Goal: Check status: Check status

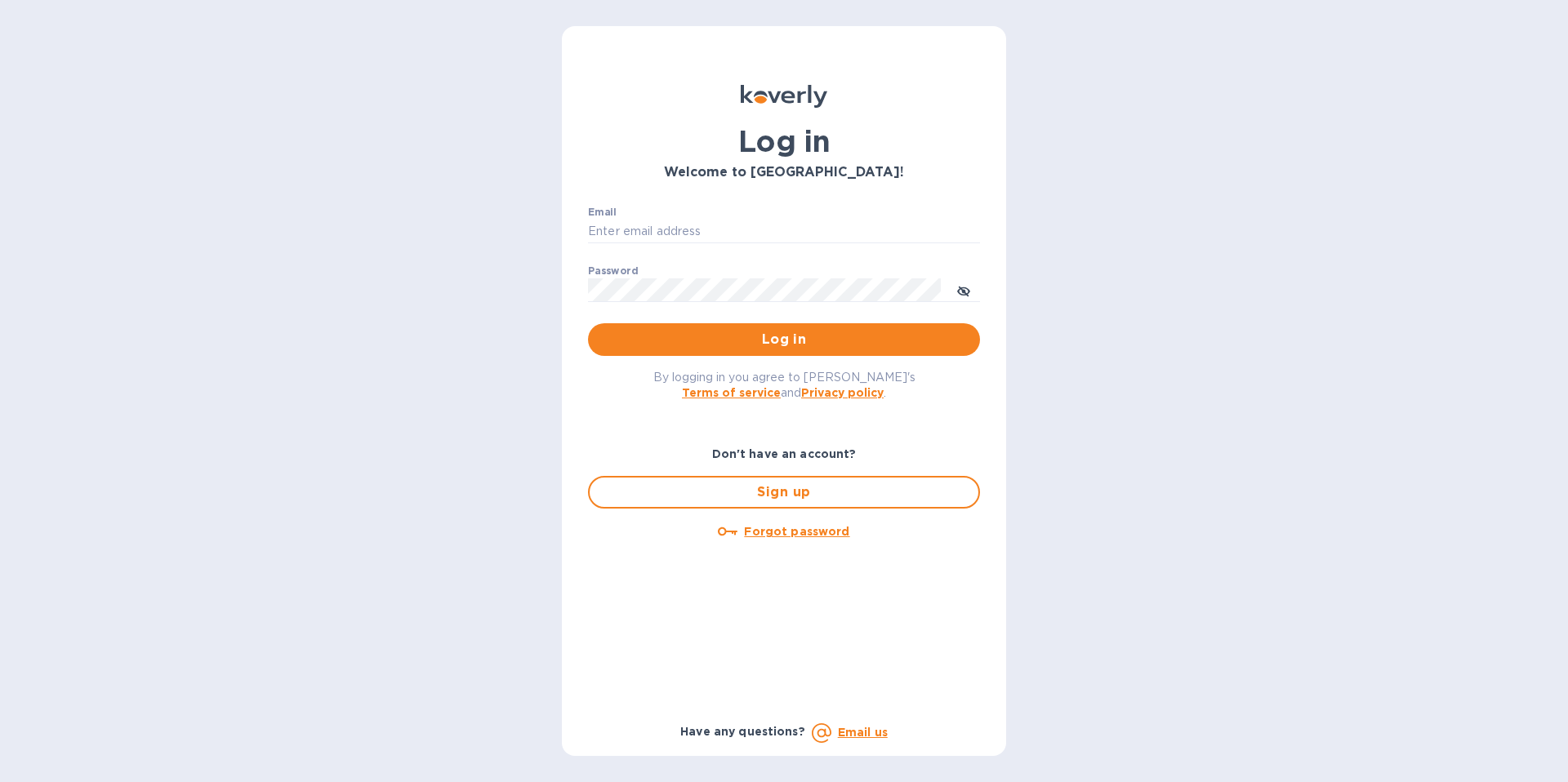
click at [768, 217] on div "Email ​" at bounding box center [783, 236] width 392 height 59
click at [759, 226] on input "Email" at bounding box center [783, 232] width 392 height 25
type input "[PERSON_NAME][EMAIL_ADDRESS][PERSON_NAME][DOMAIN_NAME]"
click at [710, 336] on span "Log in" at bounding box center [784, 340] width 366 height 20
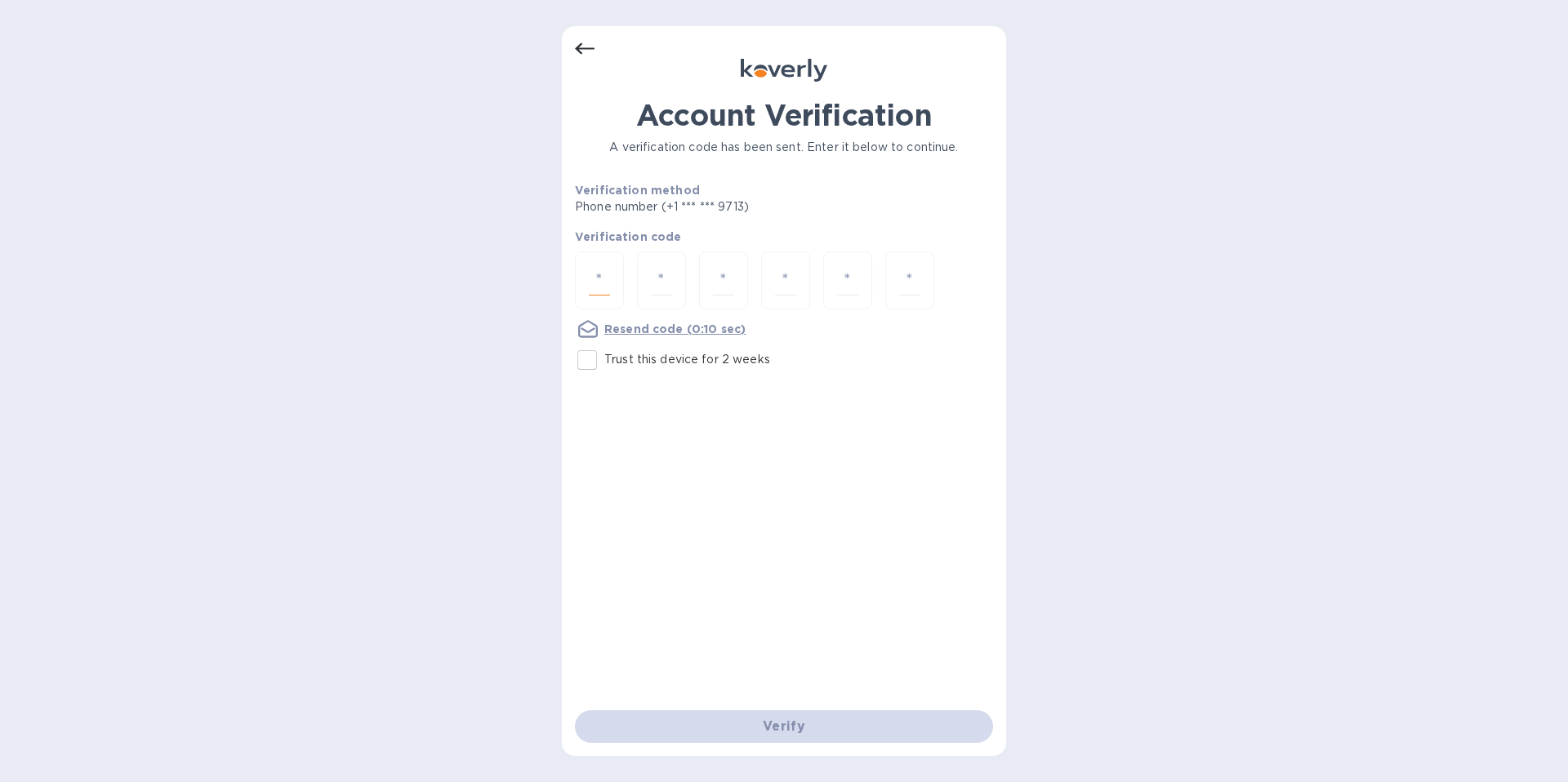
click at [598, 285] on input "number" at bounding box center [599, 280] width 21 height 30
click at [594, 365] on input "Trust this device for 2 weeks" at bounding box center [587, 360] width 34 height 34
checkbox input "true"
click at [600, 286] on input "number" at bounding box center [599, 280] width 21 height 30
type input "5"
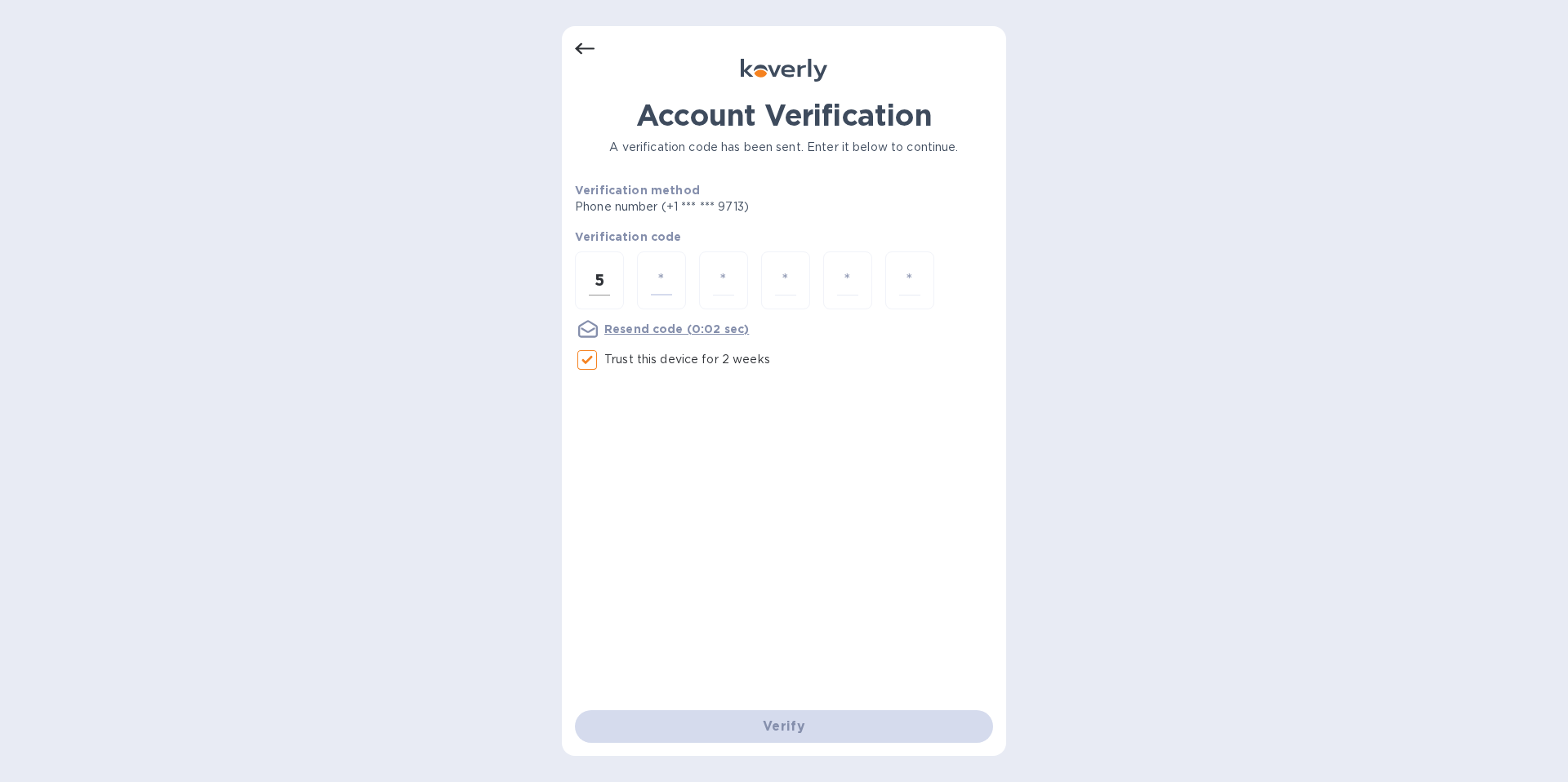
type input "8"
type input "2"
type input "6"
type input "2"
type input "5"
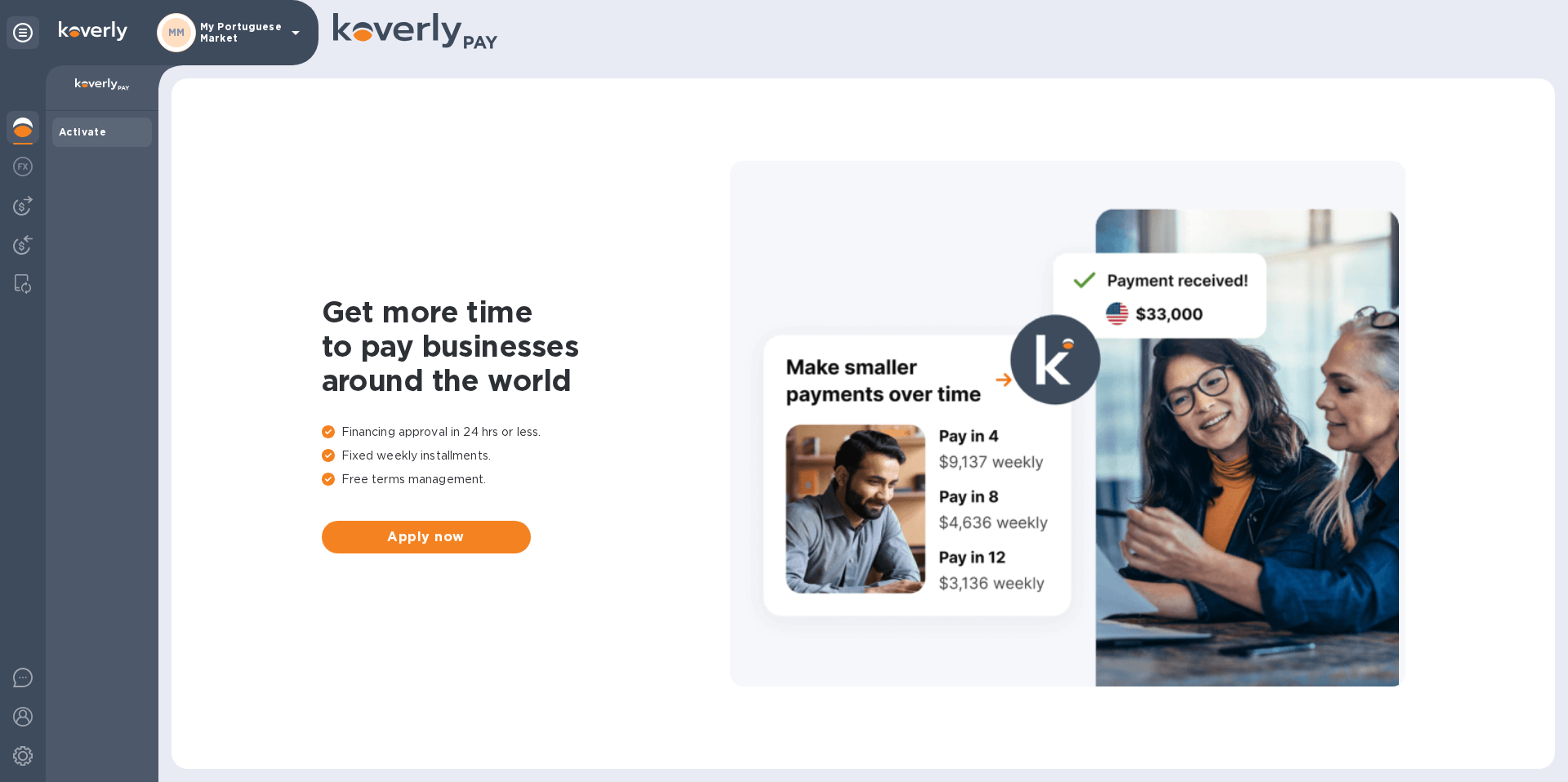
click at [298, 31] on icon at bounding box center [296, 33] width 8 height 4
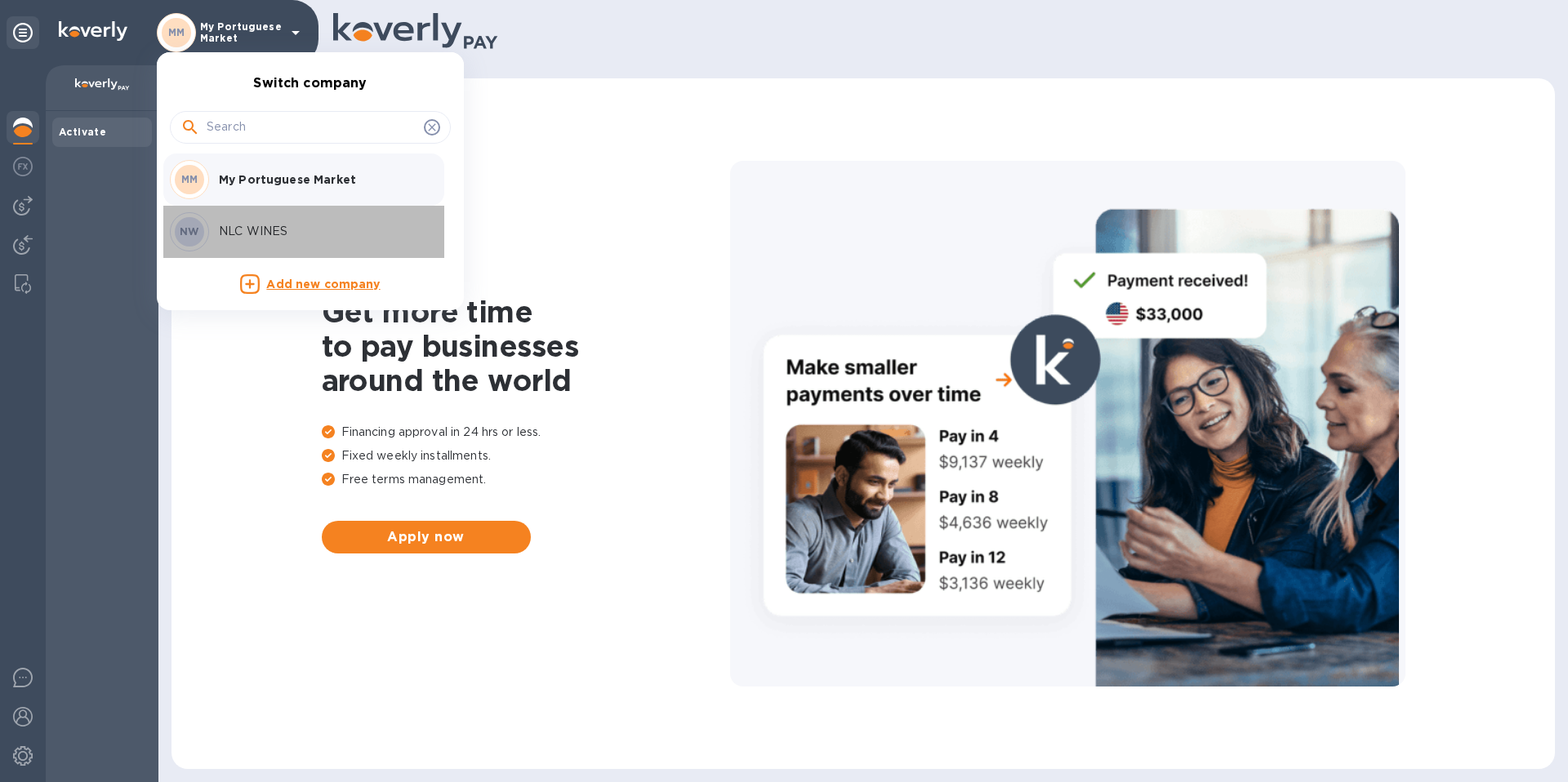
click at [263, 239] on p "NLC WINES" at bounding box center [322, 231] width 206 height 17
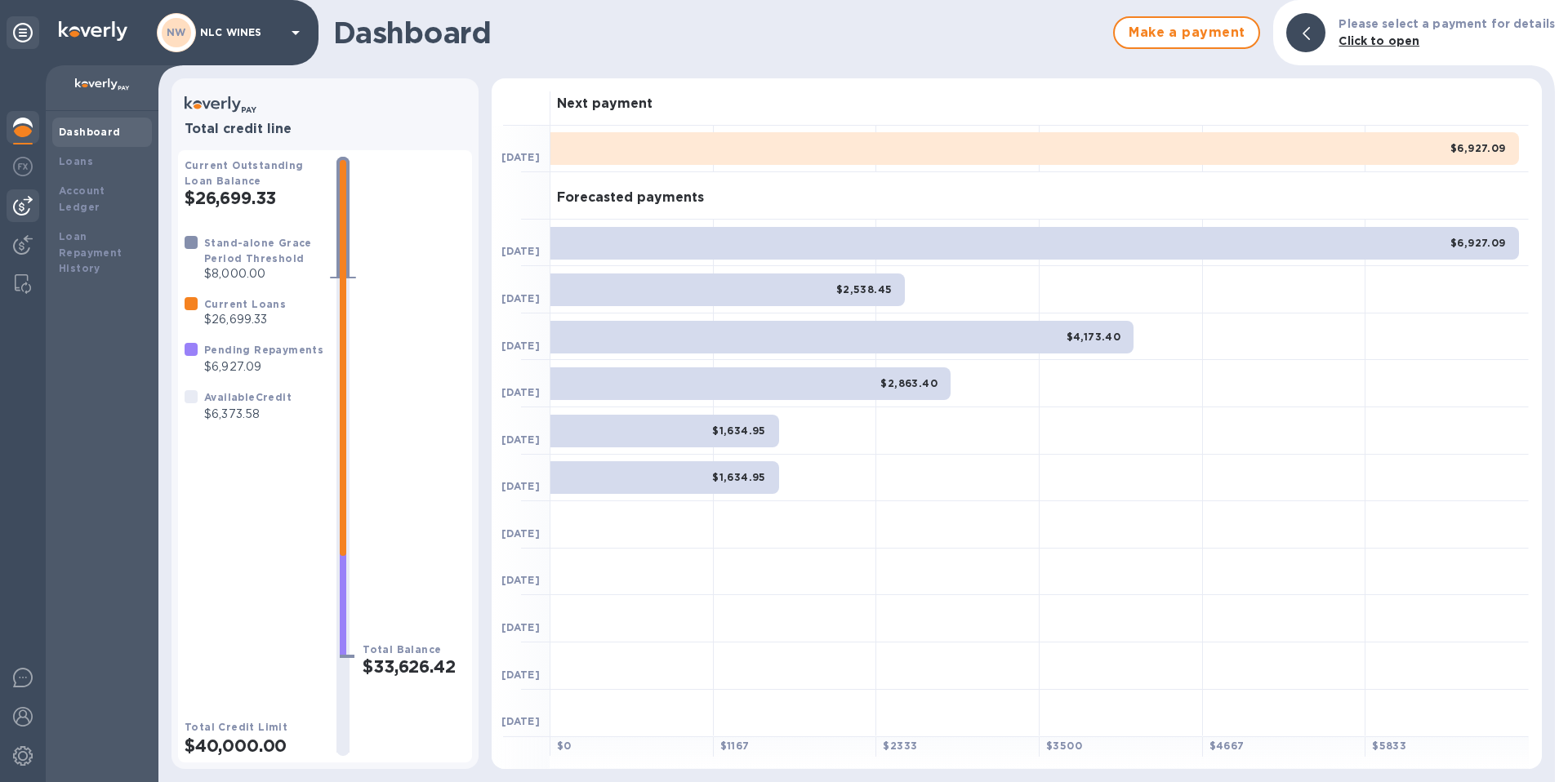
click at [21, 207] on img at bounding box center [23, 206] width 20 height 20
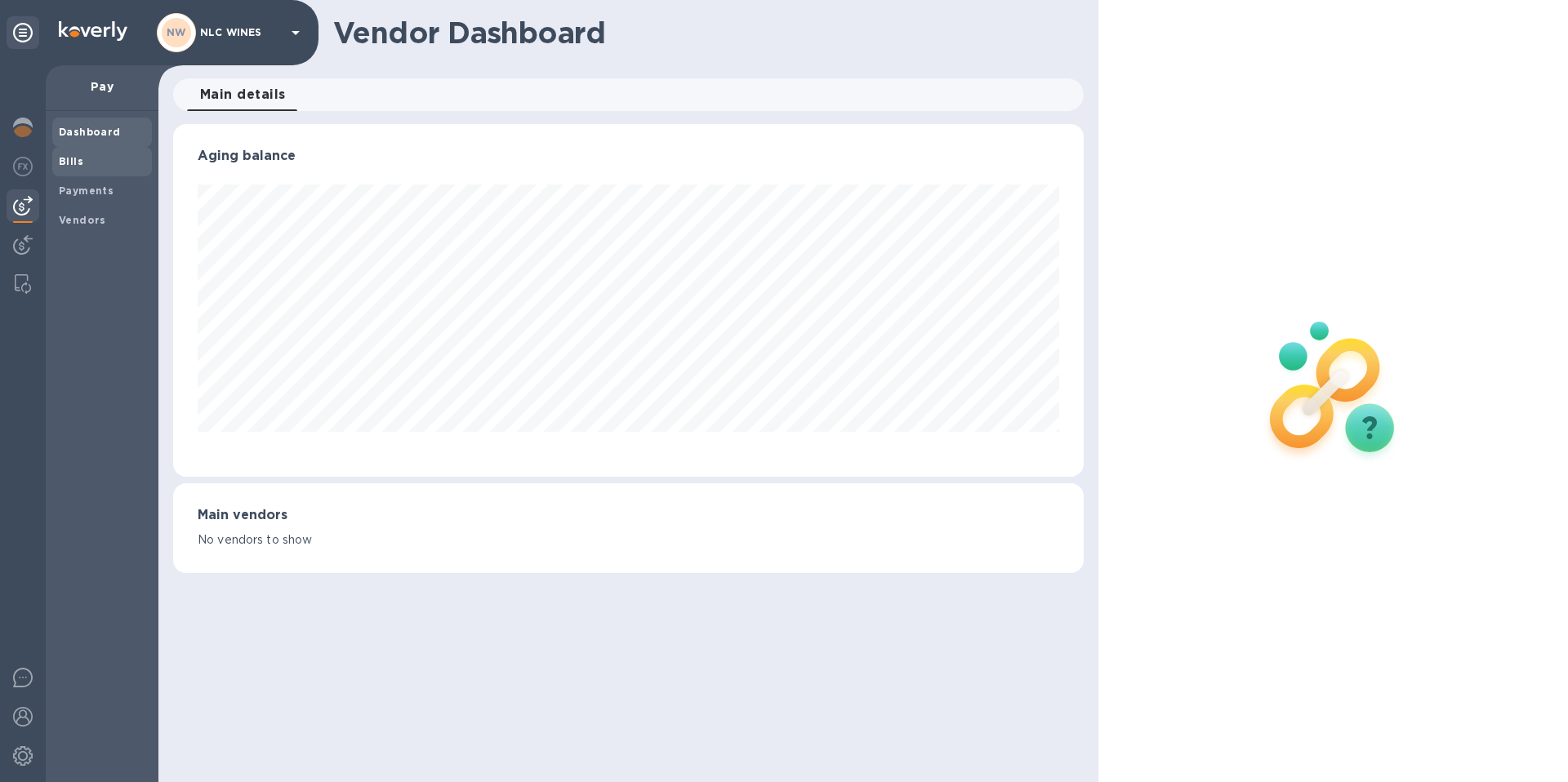
scroll to position [815836, 815659]
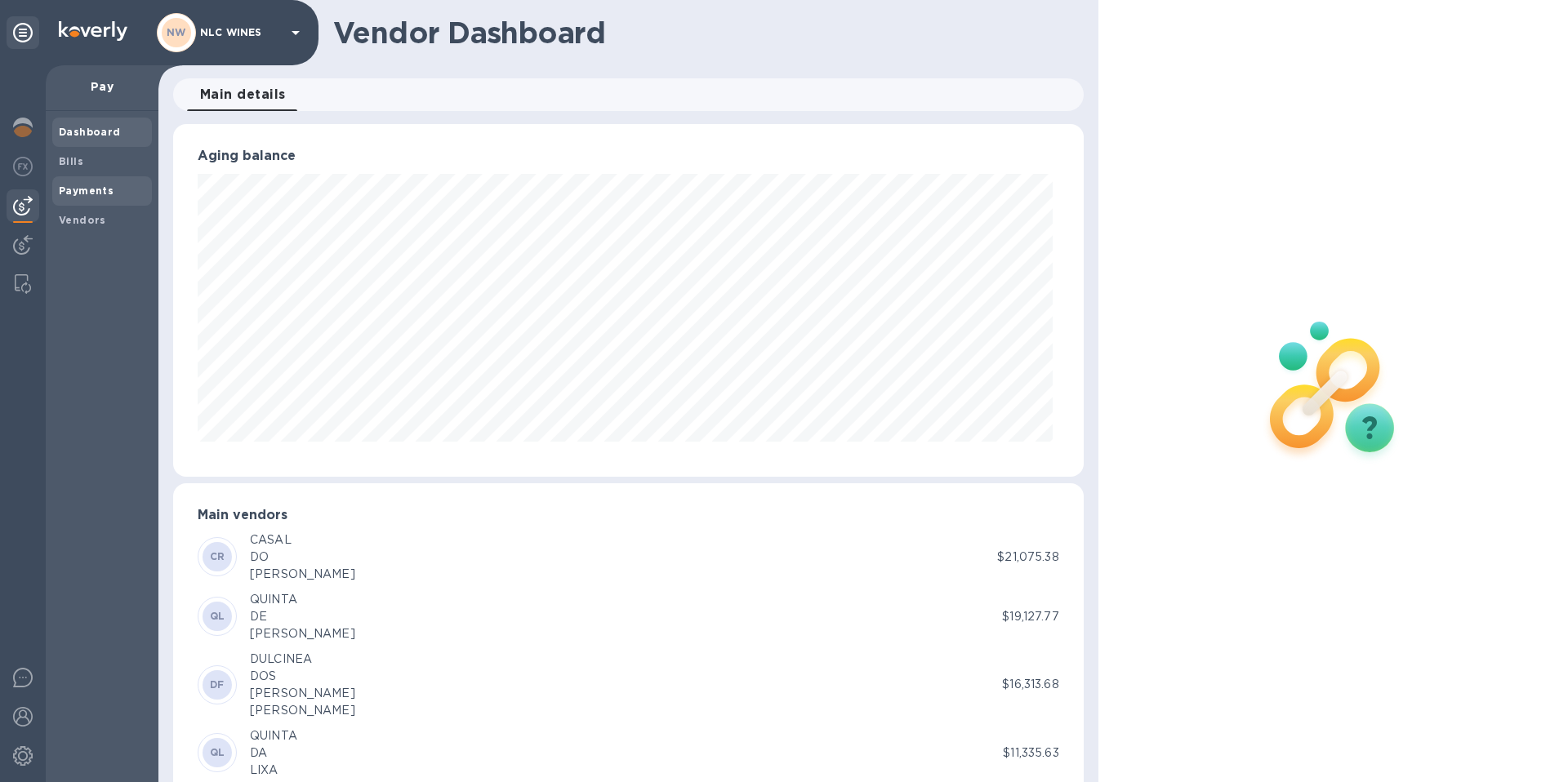
click at [71, 189] on b "Payments" at bounding box center [86, 190] width 55 height 12
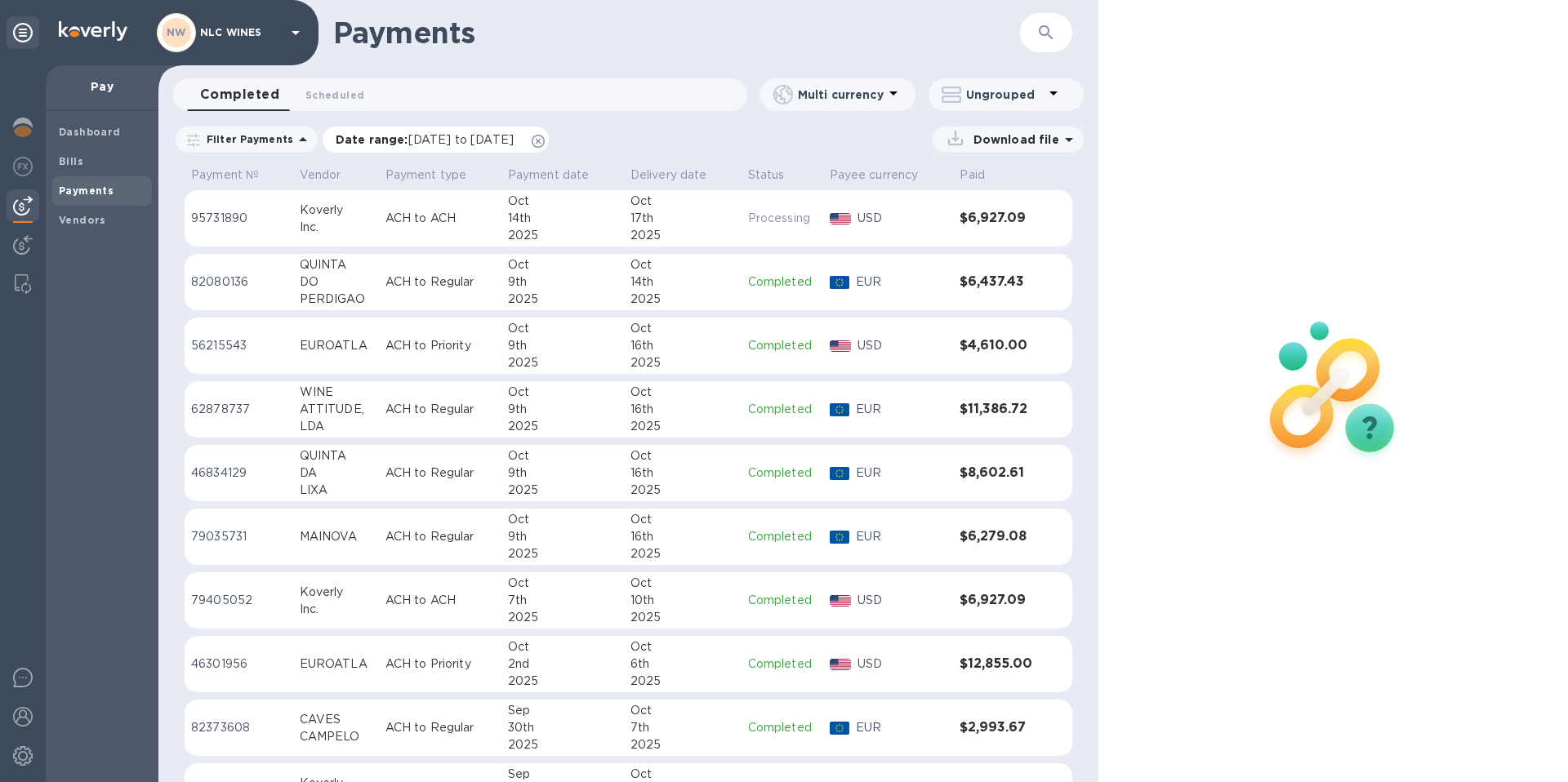
click at [544, 139] on icon at bounding box center [539, 141] width 13 height 13
click at [1043, 34] on icon "button" at bounding box center [1045, 32] width 14 height 14
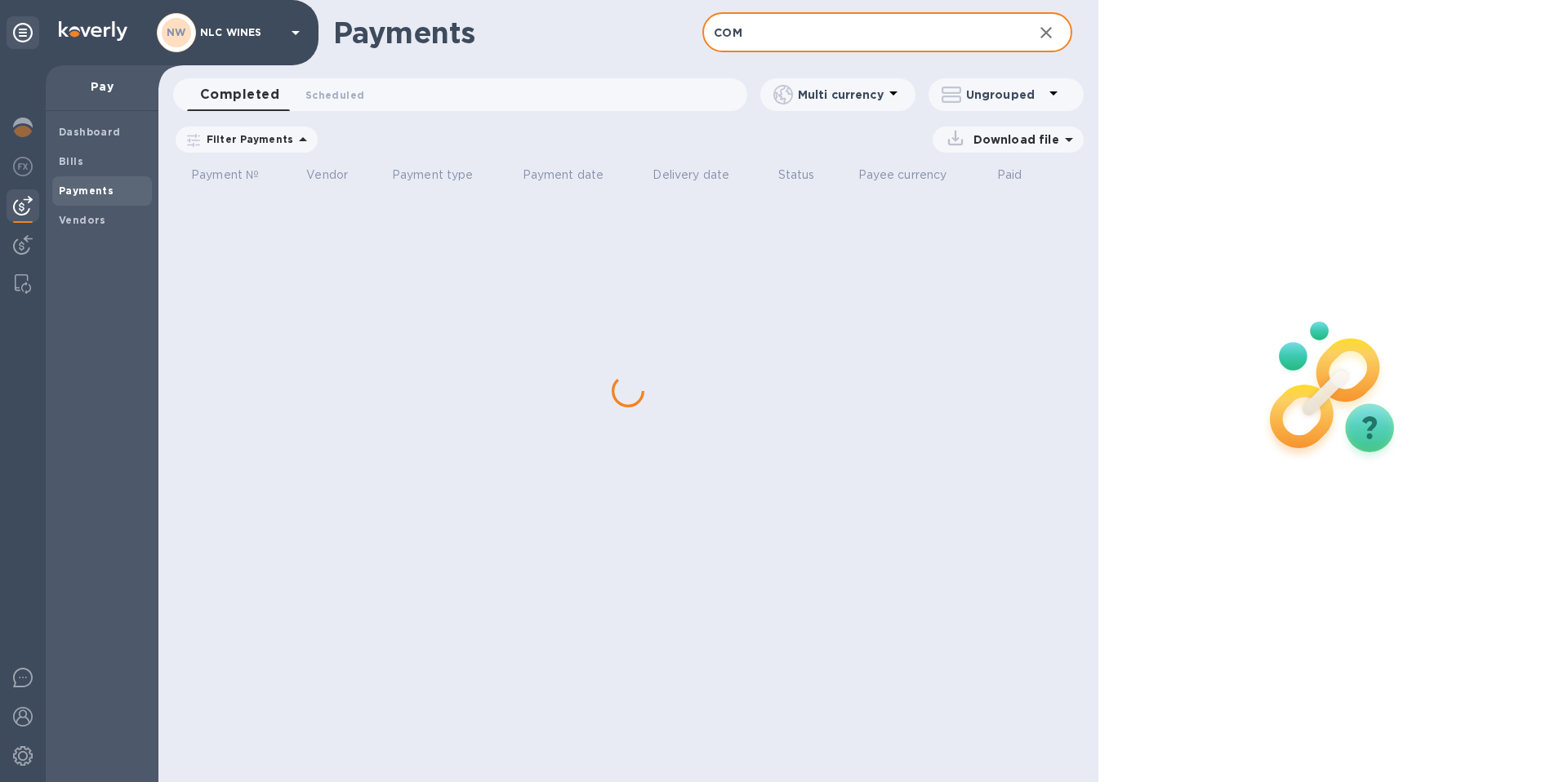
type input "COM"
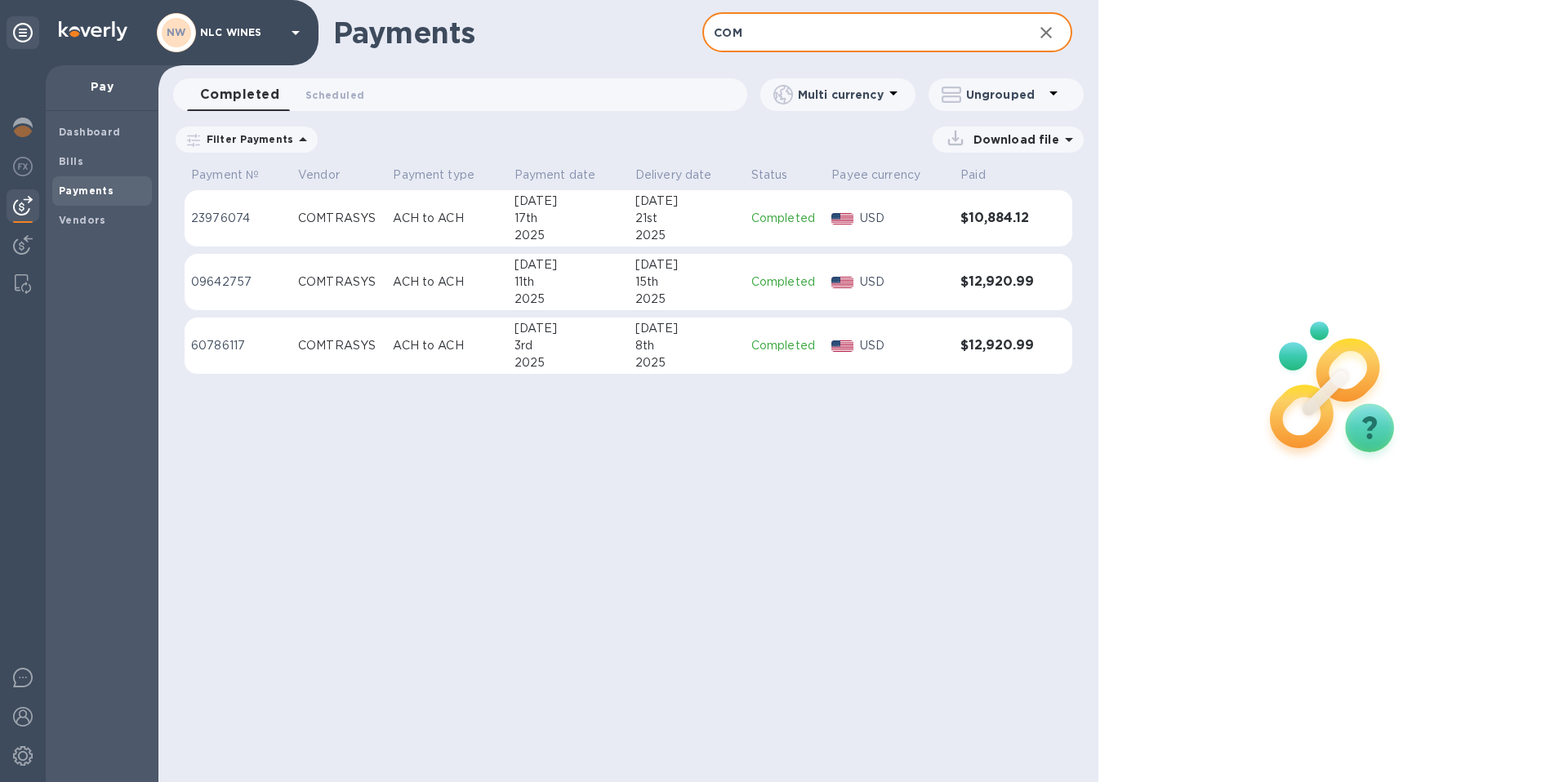
click at [452, 340] on p "ACH to ACH" at bounding box center [446, 345] width 108 height 17
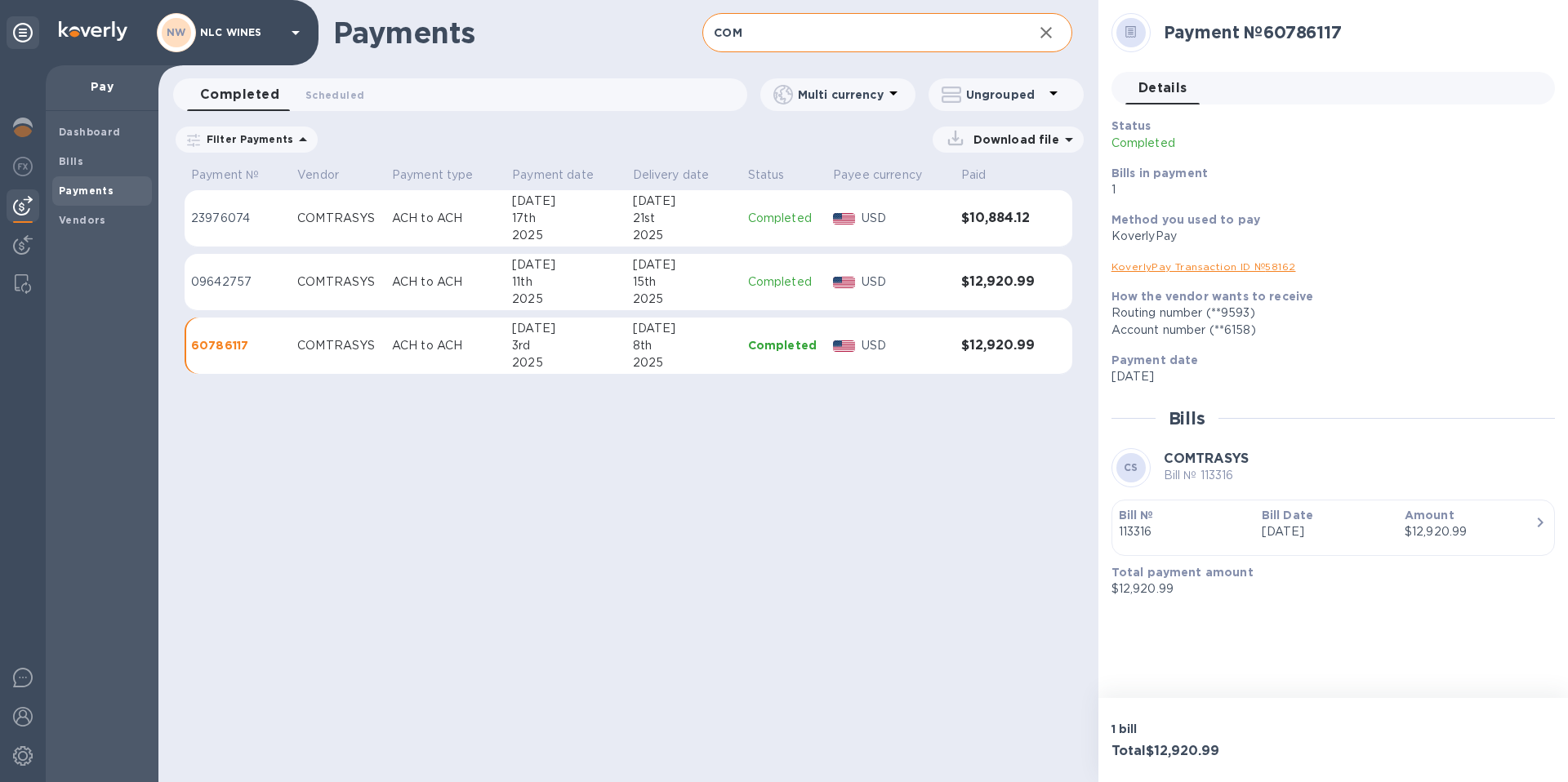
click at [389, 290] on td "ACH to ACH" at bounding box center [445, 282] width 120 height 57
click at [396, 353] on p "ACH to ACH" at bounding box center [445, 345] width 107 height 17
click at [377, 224] on div "COMTRASYS" at bounding box center [337, 218] width 81 height 17
click at [363, 282] on div "COMTRASYS" at bounding box center [337, 281] width 81 height 17
click at [378, 336] on td "COMTRASYS" at bounding box center [337, 346] width 94 height 57
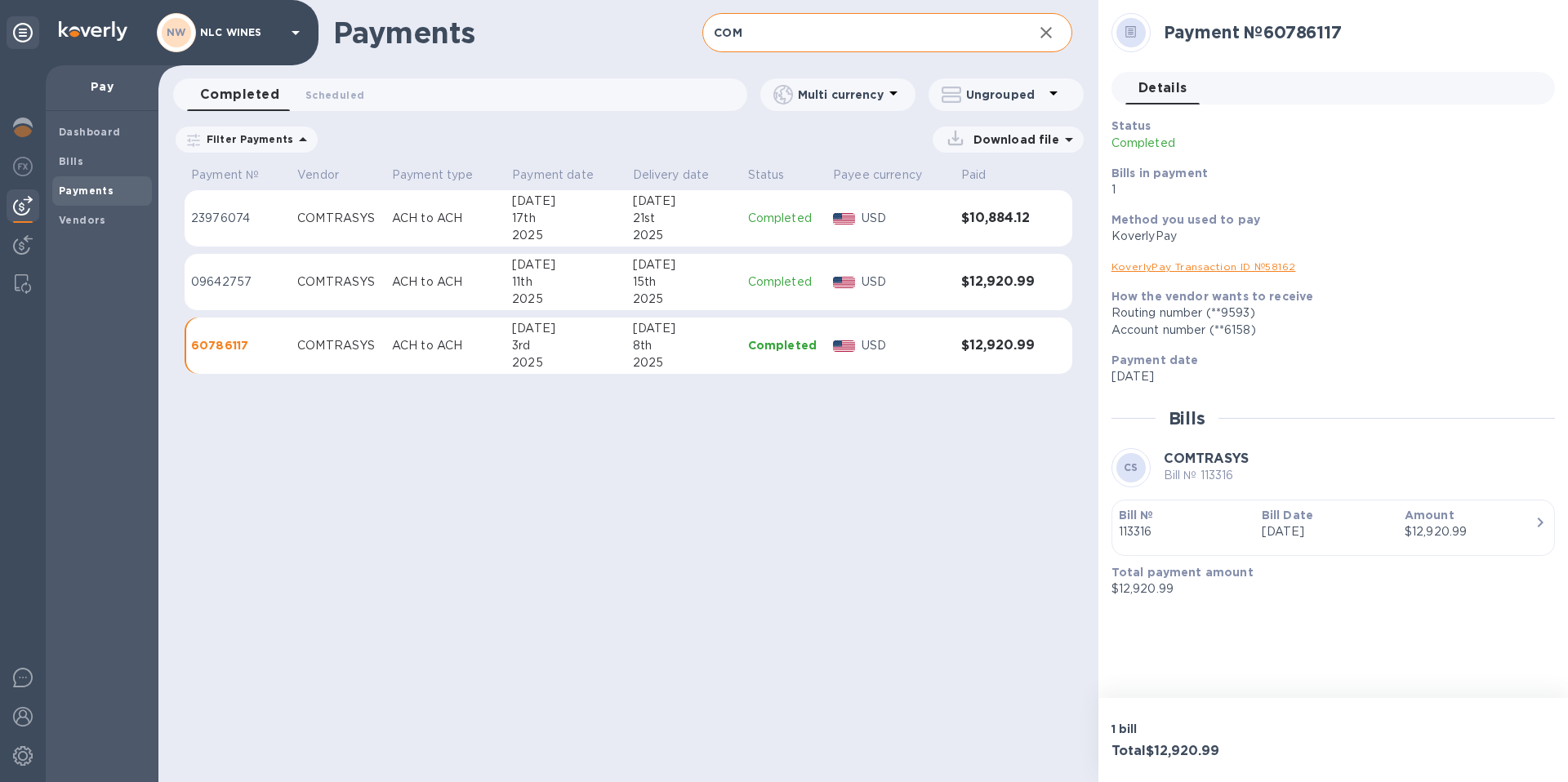
click at [603, 294] on div "2025" at bounding box center [566, 299] width 107 height 17
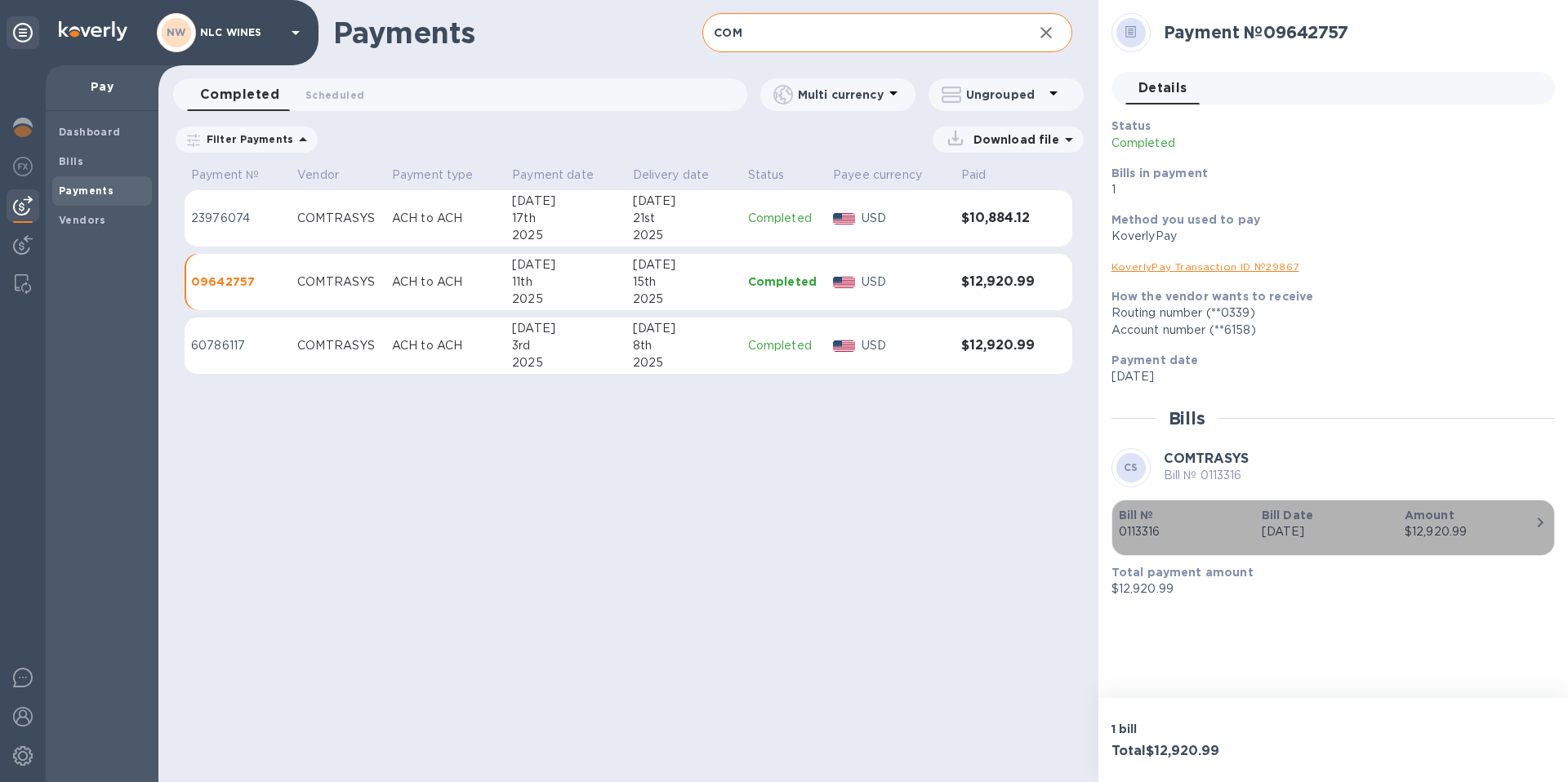
click at [1239, 529] on p "0113316" at bounding box center [1184, 532] width 130 height 17
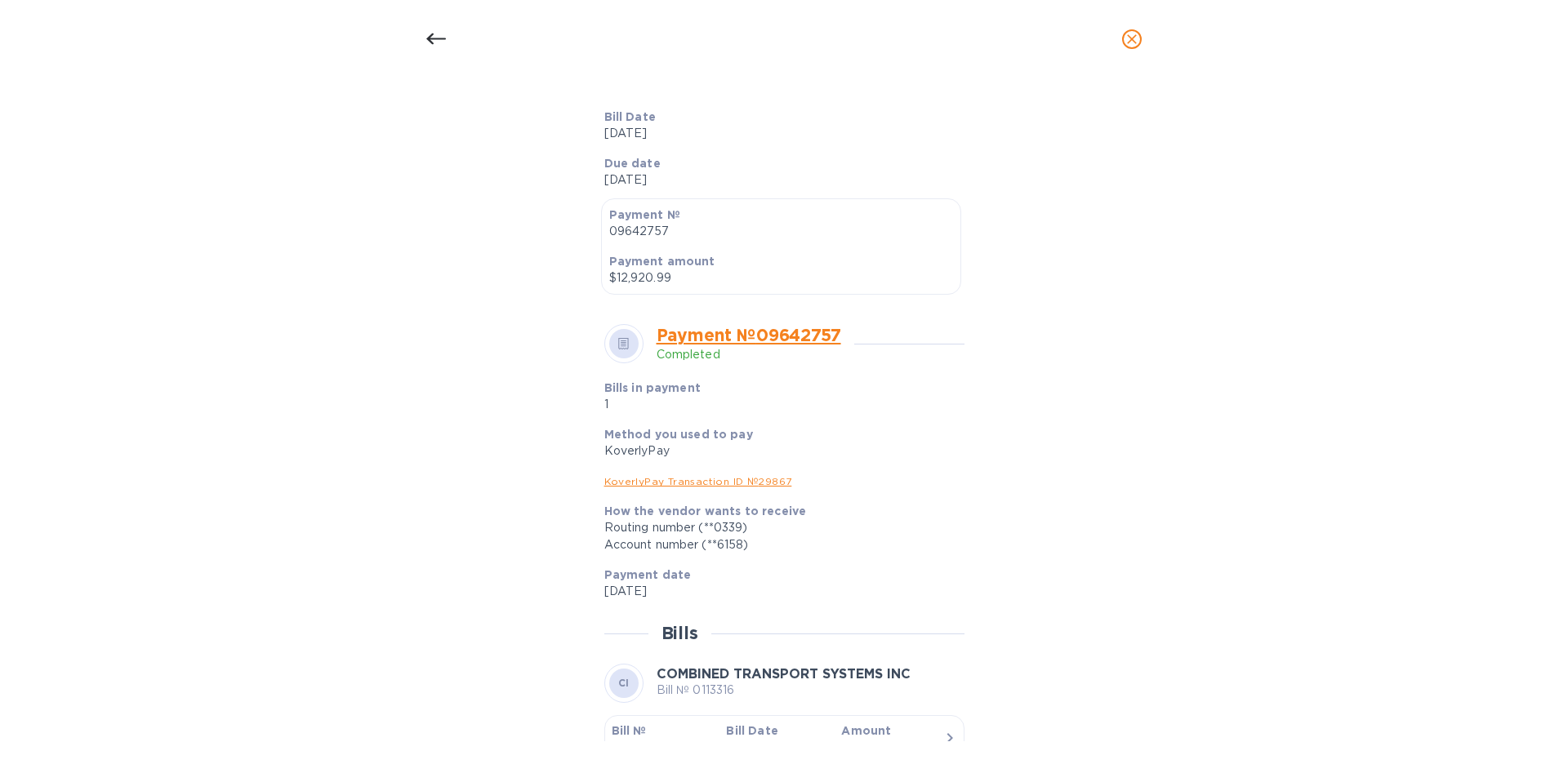
scroll to position [345, 0]
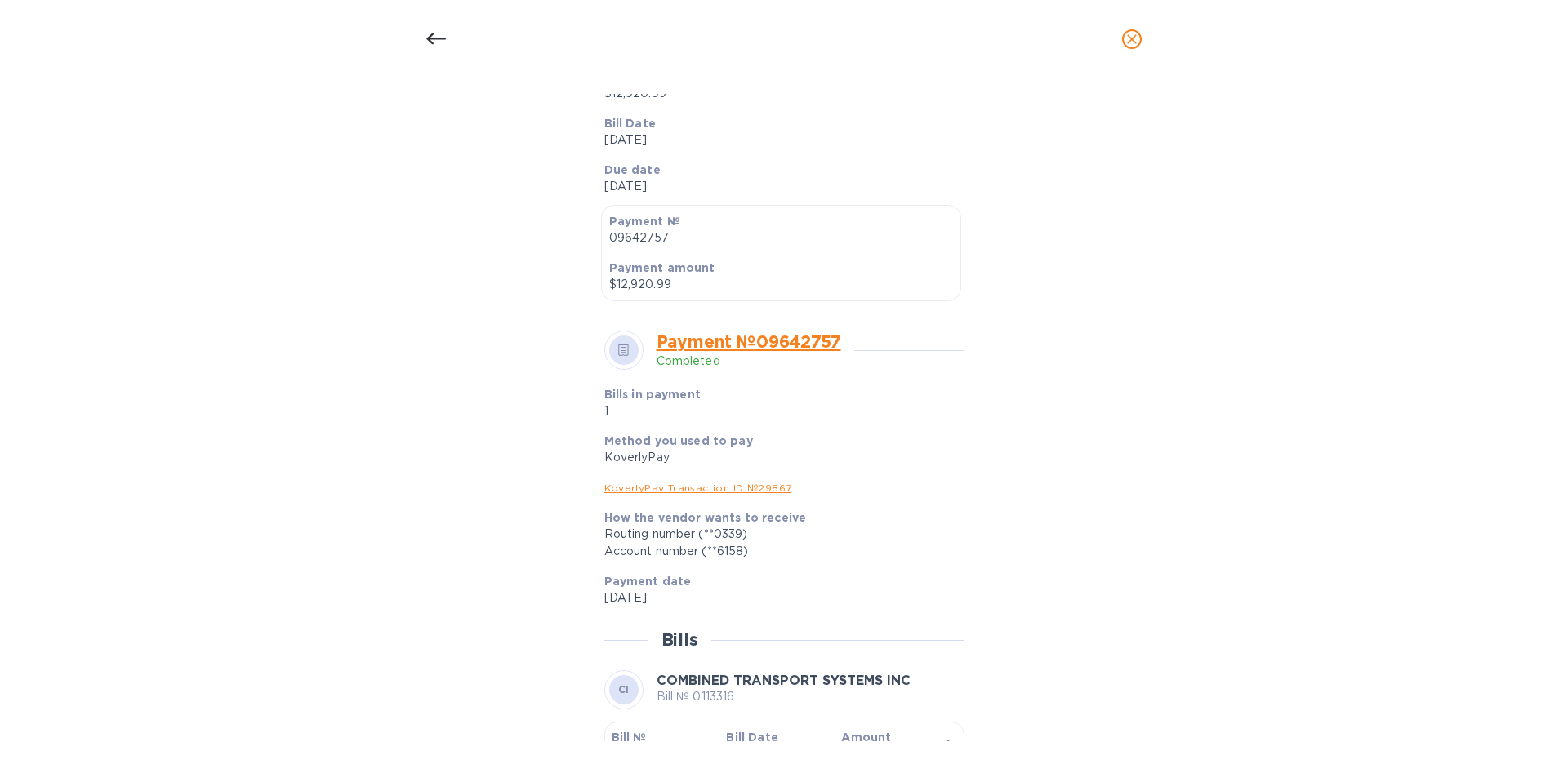
click at [746, 489] on link "KoverlyPay Transaction ID № 29867" at bounding box center [698, 487] width 188 height 12
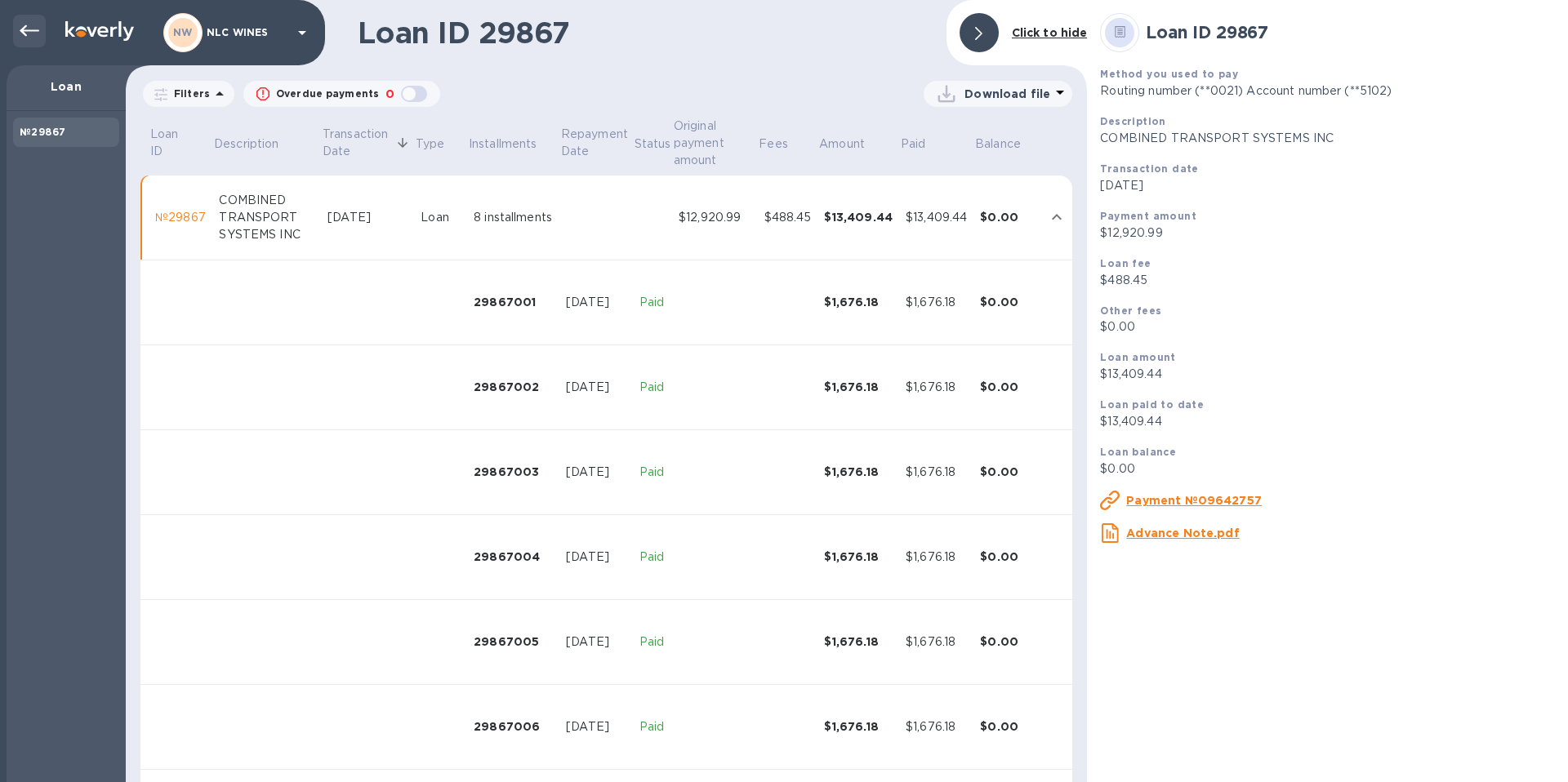
click at [25, 26] on icon at bounding box center [30, 31] width 20 height 11
click at [30, 25] on icon at bounding box center [30, 31] width 20 height 20
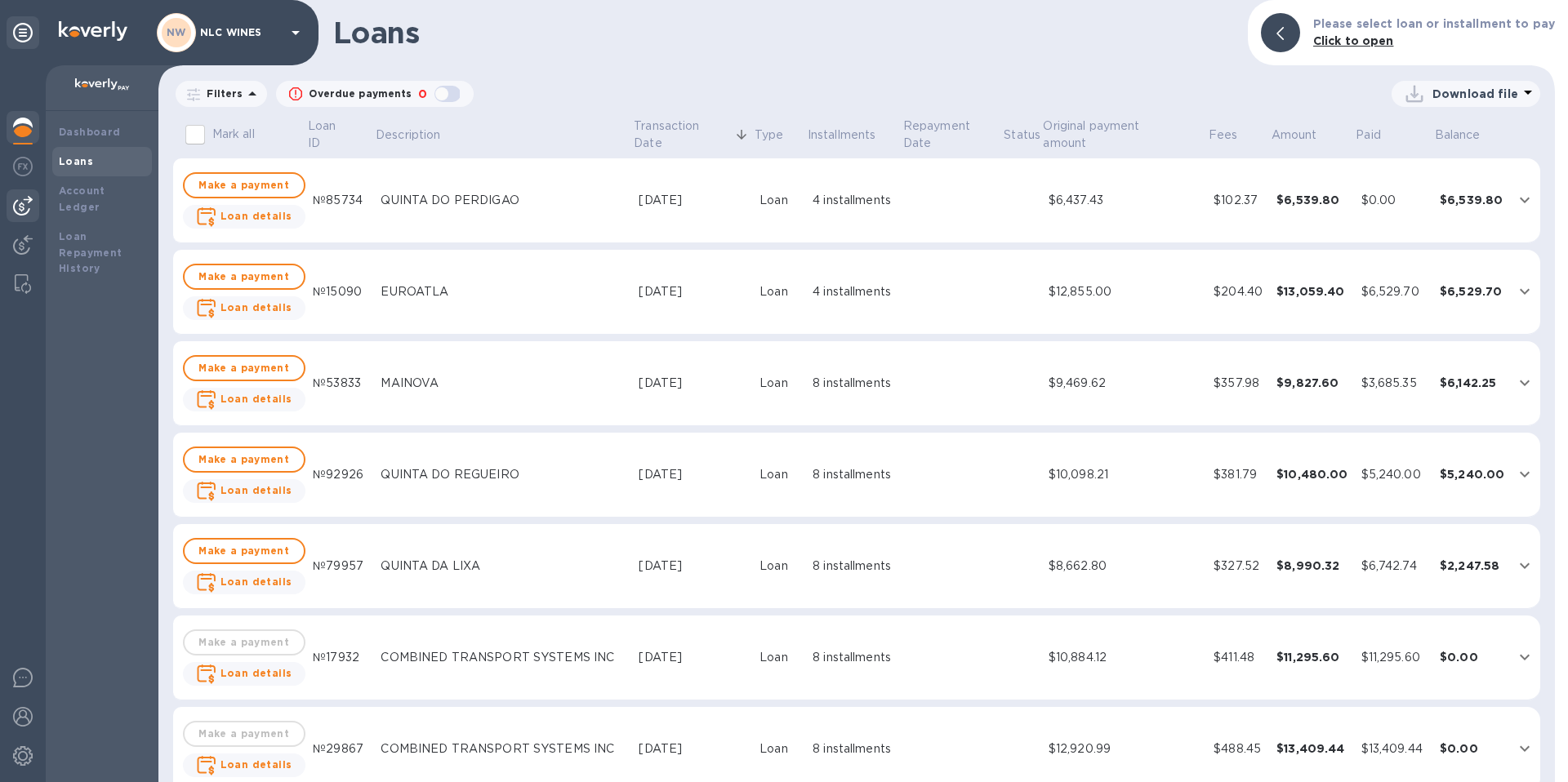
click at [25, 201] on img at bounding box center [23, 206] width 20 height 20
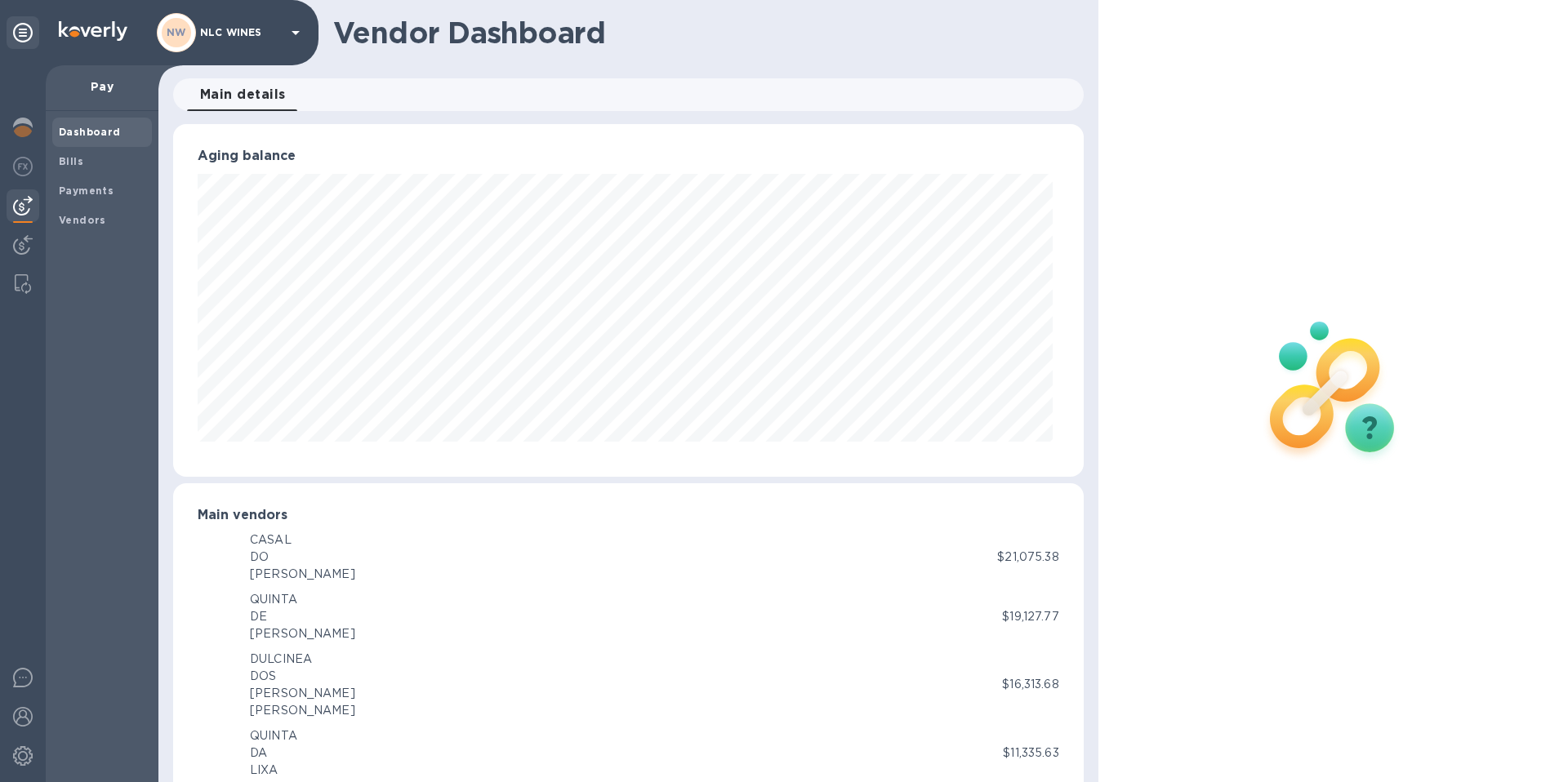
scroll to position [353, 903]
click at [73, 189] on b "Payments" at bounding box center [86, 190] width 55 height 12
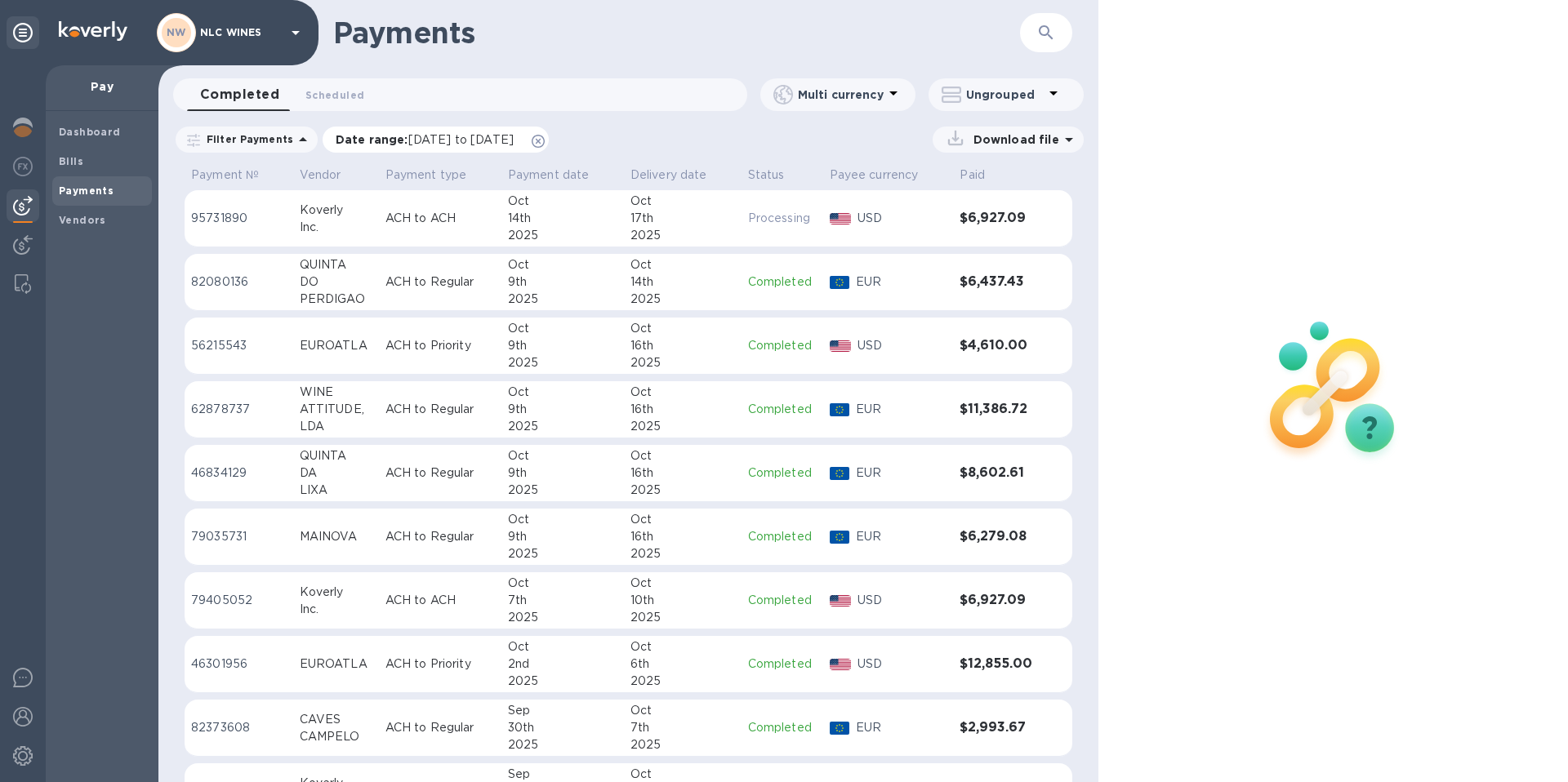
click at [544, 141] on icon at bounding box center [539, 141] width 13 height 13
click at [1043, 32] on icon "button" at bounding box center [1046, 33] width 20 height 20
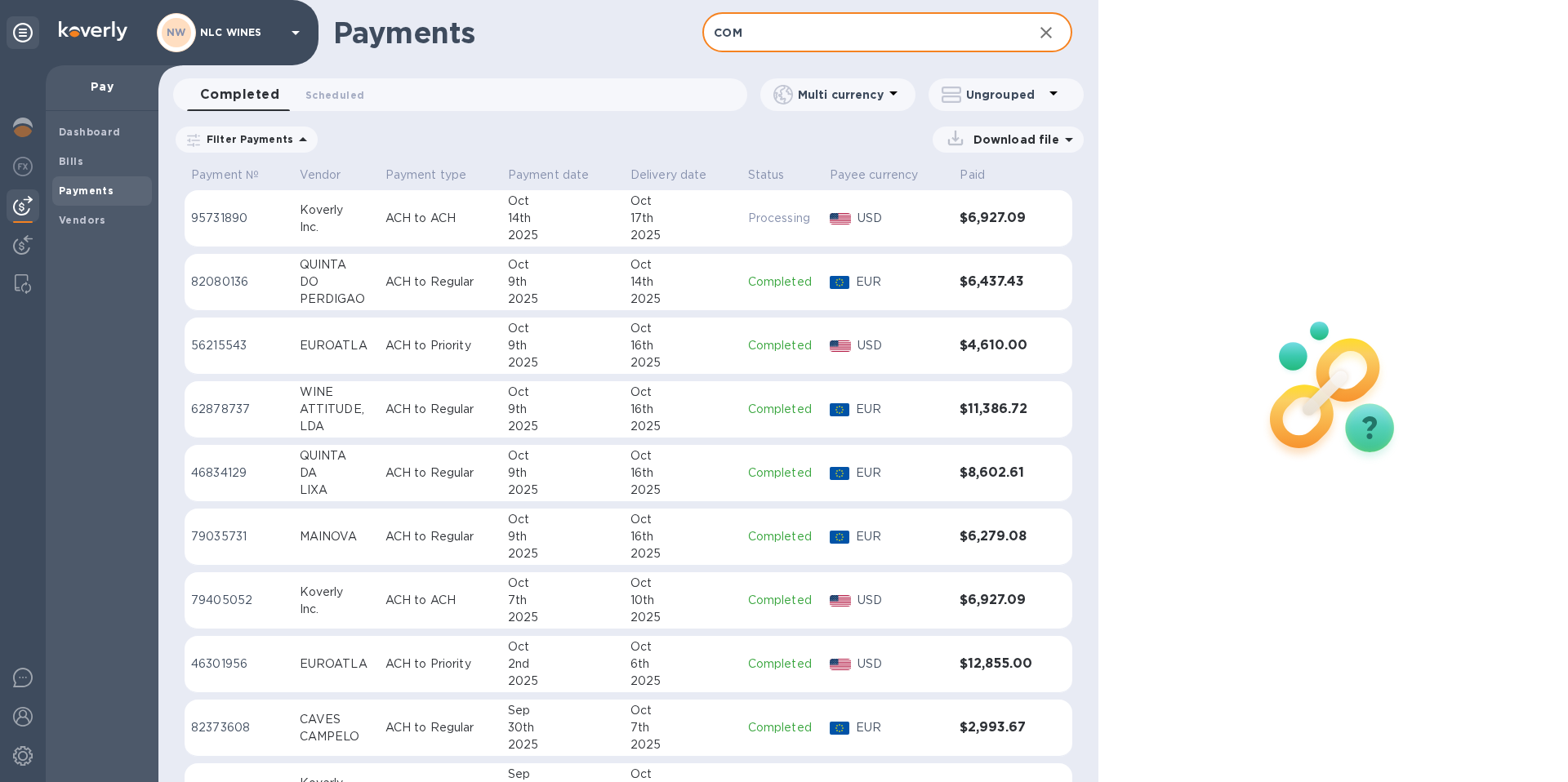
type input "COM"
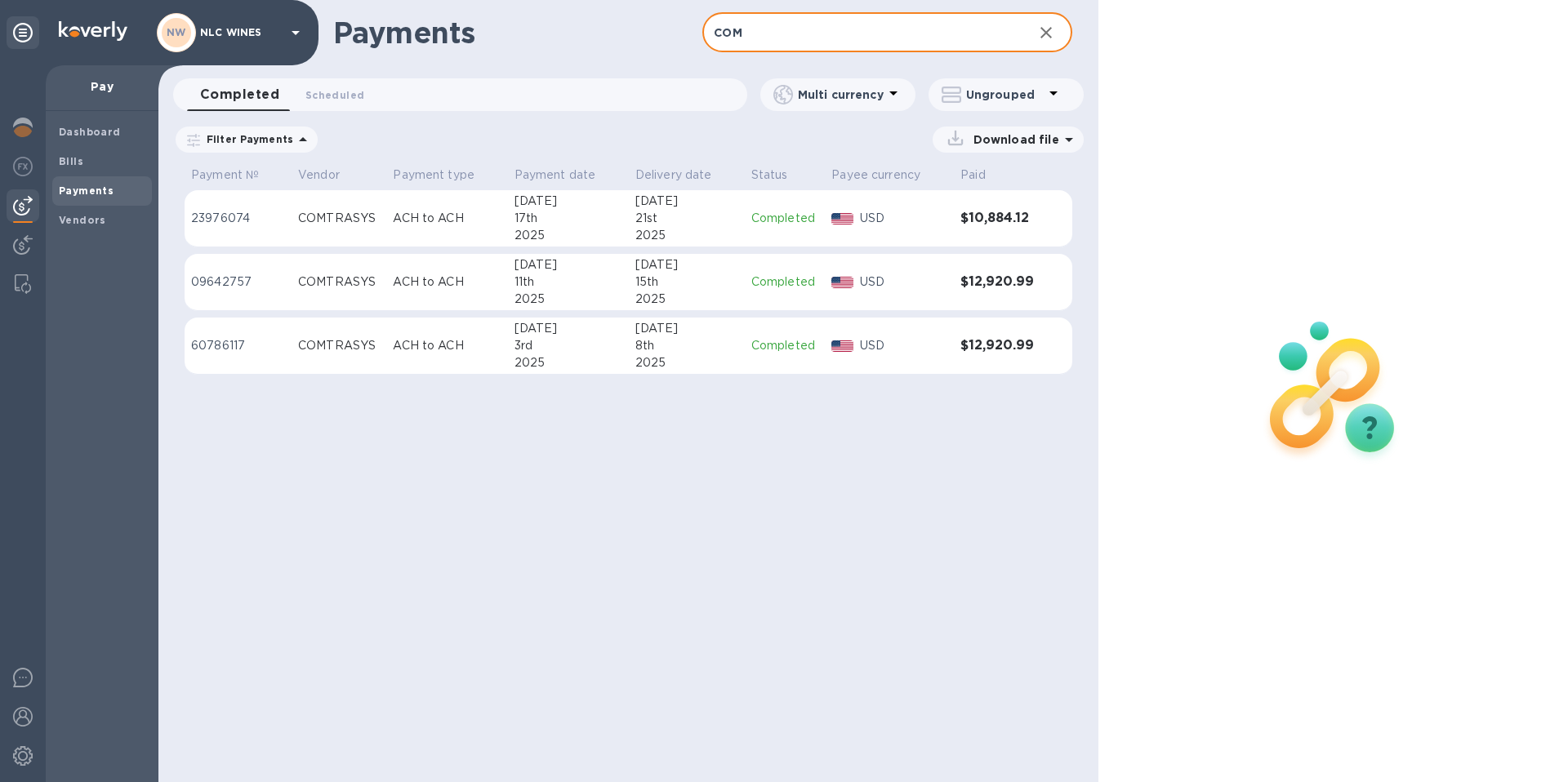
click at [357, 211] on div "COMTRASYS" at bounding box center [338, 218] width 81 height 17
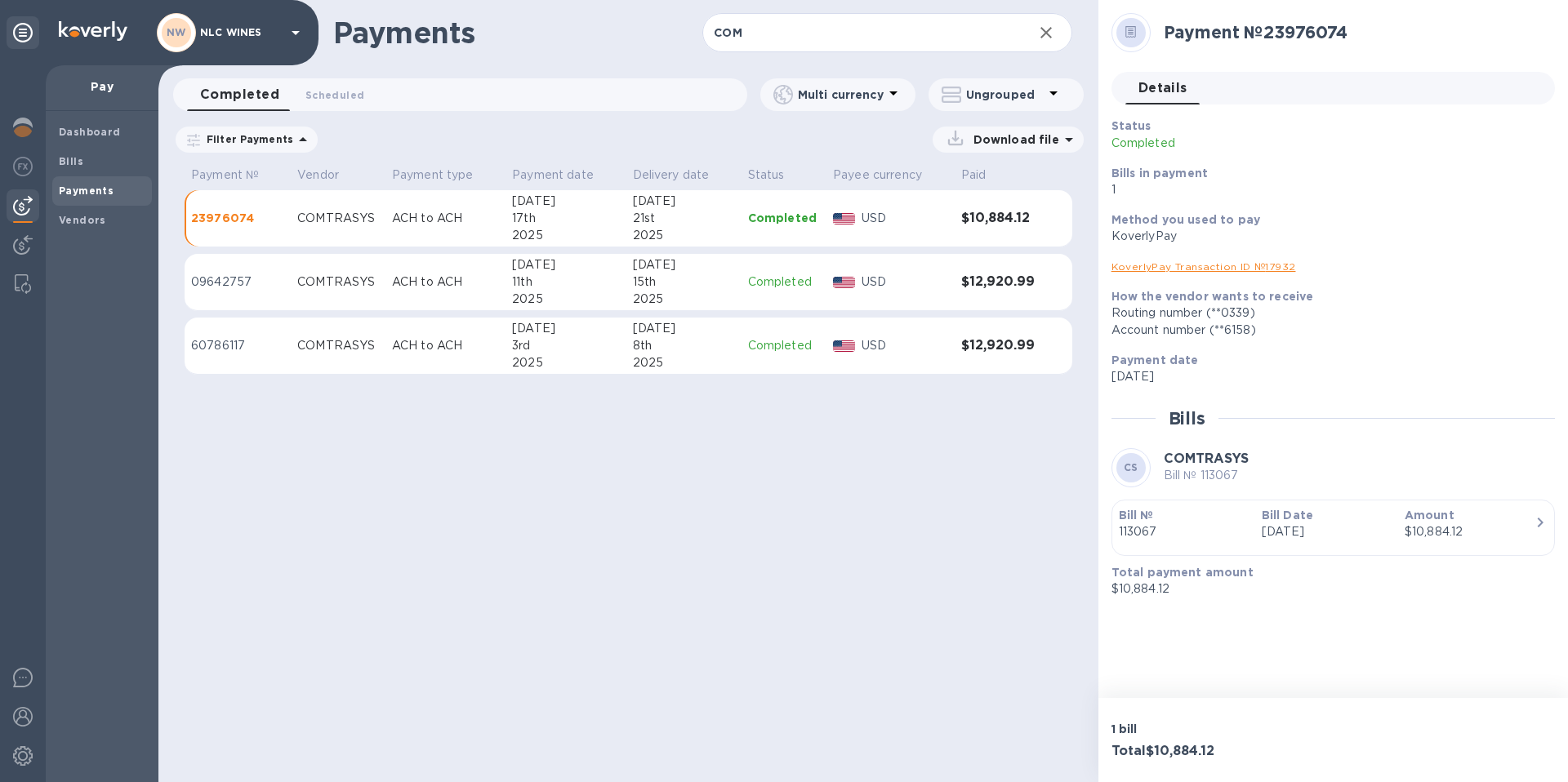
click at [235, 285] on p "09642757" at bounding box center [237, 281] width 93 height 17
click at [245, 130] on div "Filter Payments" at bounding box center [246, 139] width 142 height 26
click at [234, 144] on p "Filter Payments" at bounding box center [246, 139] width 93 height 14
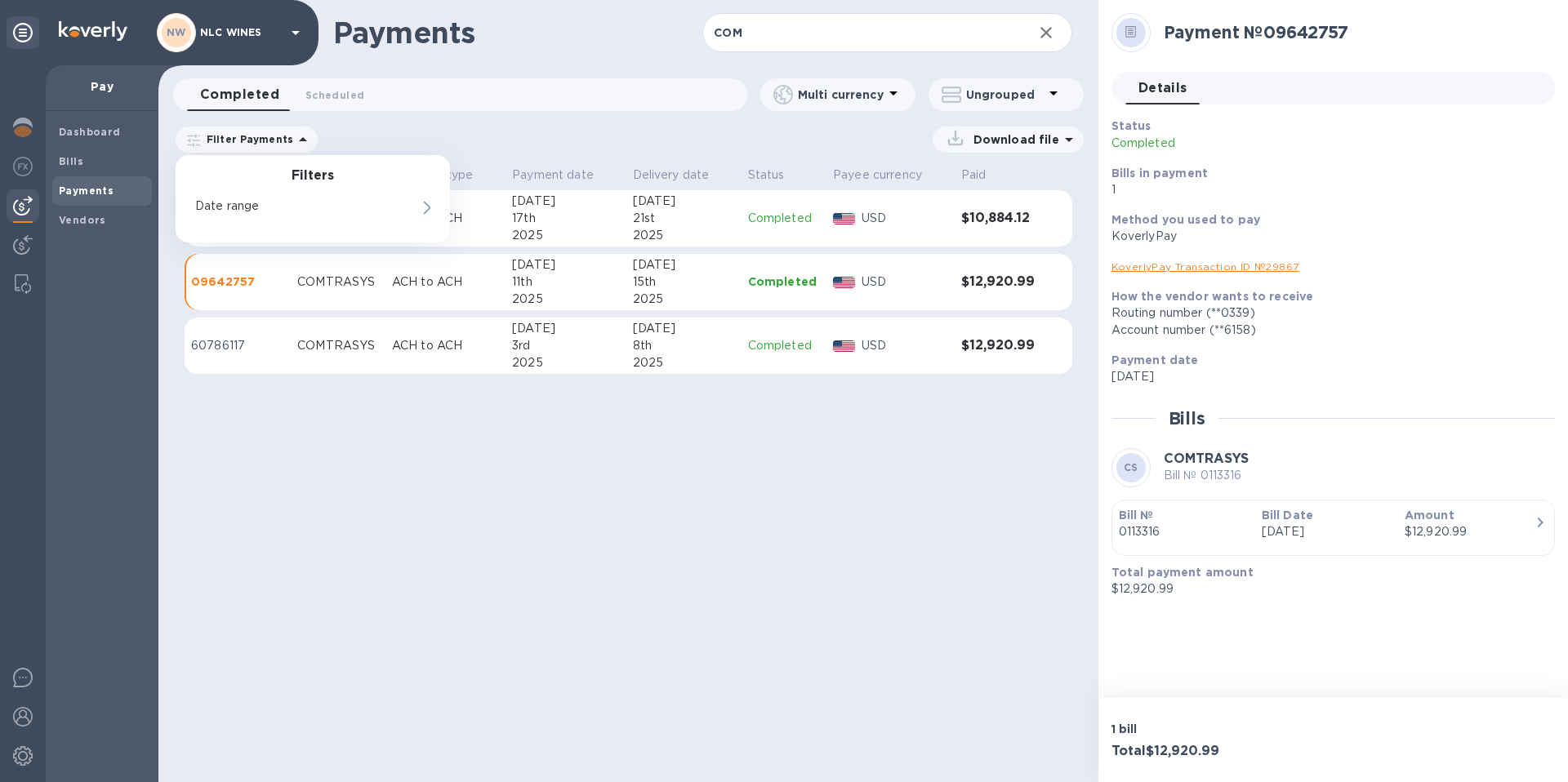
click at [207, 139] on p "Filter Payments" at bounding box center [246, 139] width 93 height 14
click at [883, 128] on div "Download file" at bounding box center [705, 139] width 757 height 26
click at [25, 253] on img at bounding box center [23, 245] width 20 height 20
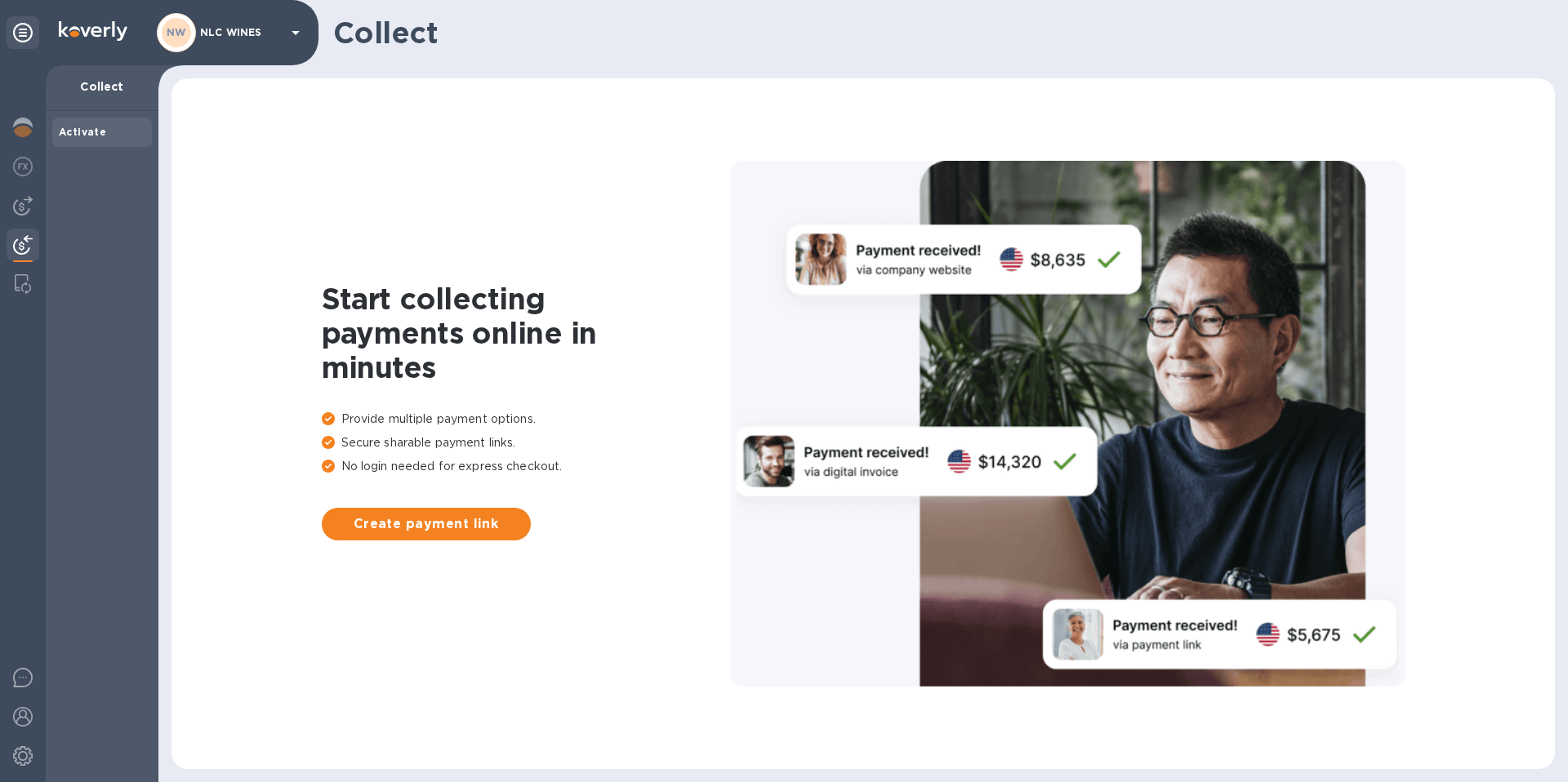
click at [89, 132] on b "Activate" at bounding box center [83, 131] width 48 height 12
click at [21, 158] on img at bounding box center [23, 167] width 20 height 20
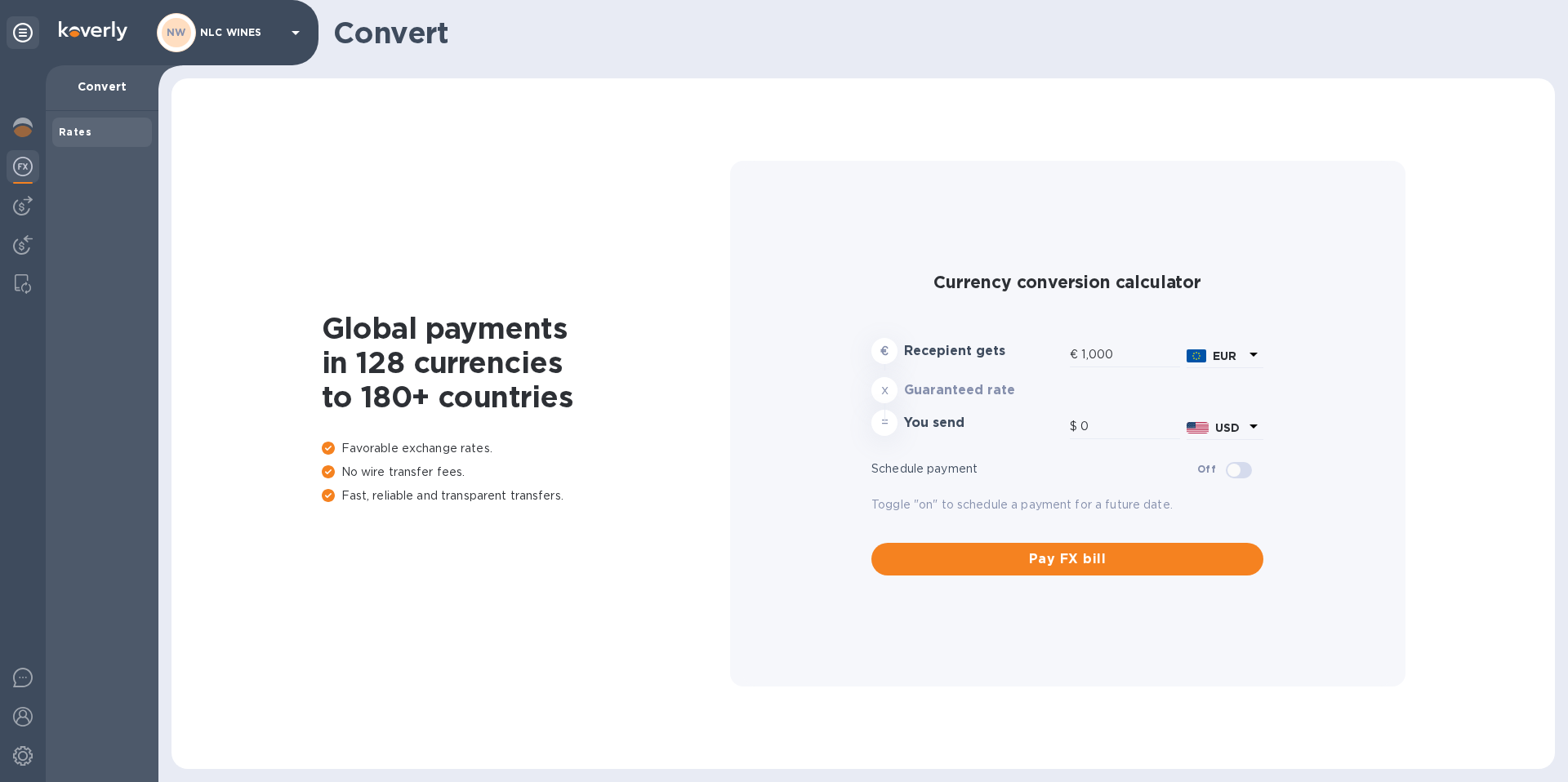
type input "1,172.71"
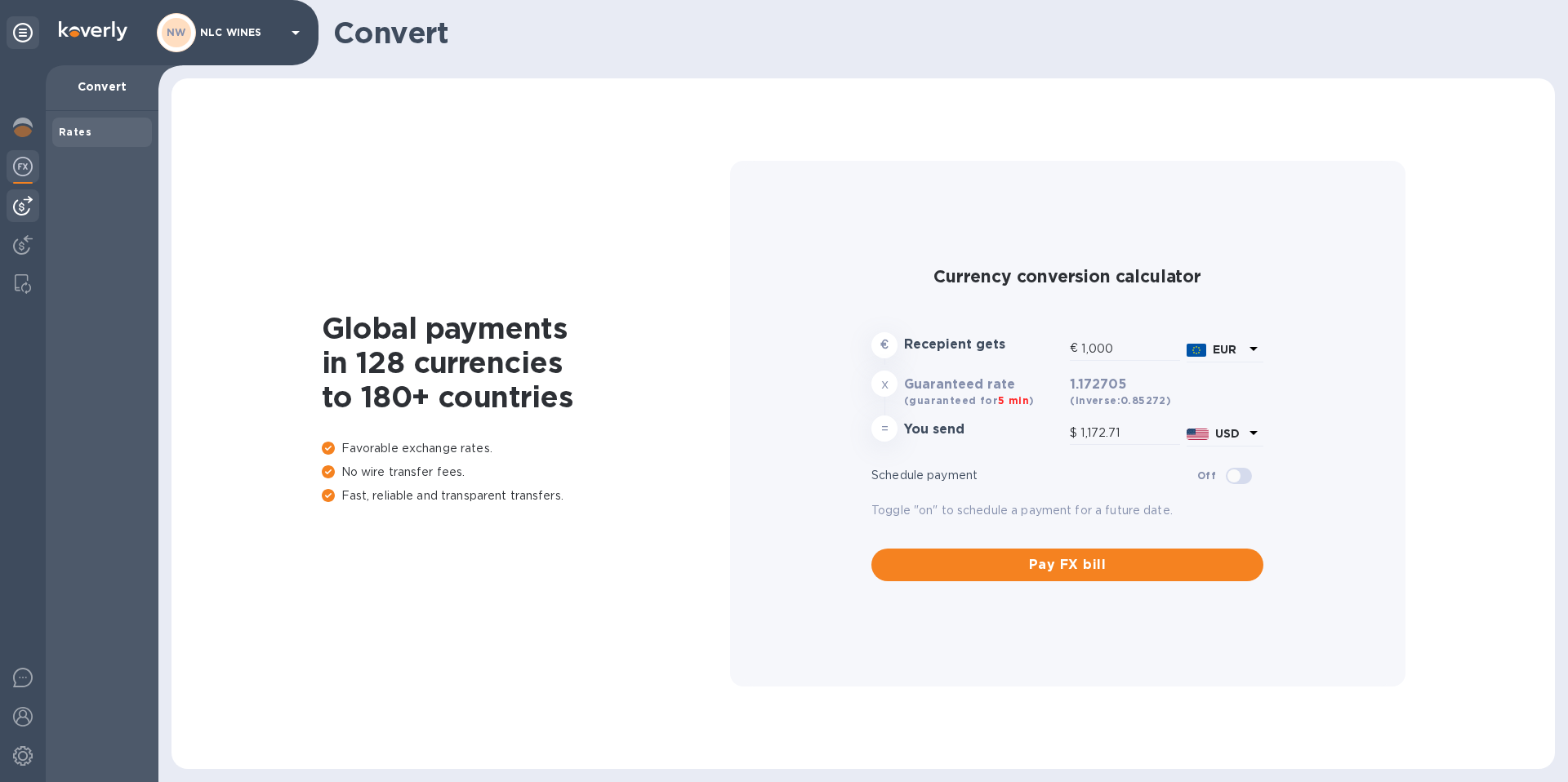
click at [25, 208] on img at bounding box center [23, 206] width 20 height 20
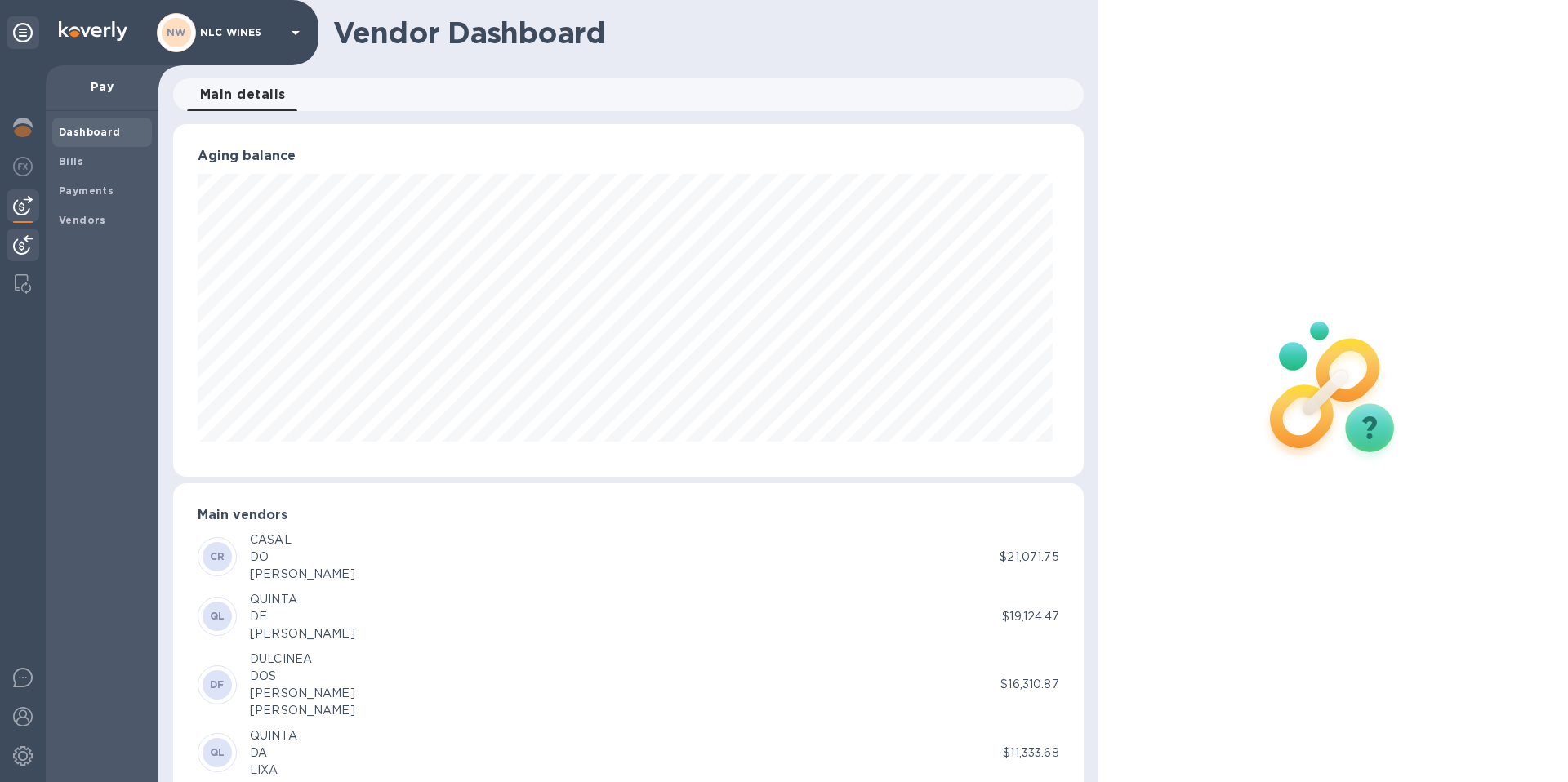
scroll to position [353, 903]
click at [24, 245] on img at bounding box center [23, 245] width 20 height 20
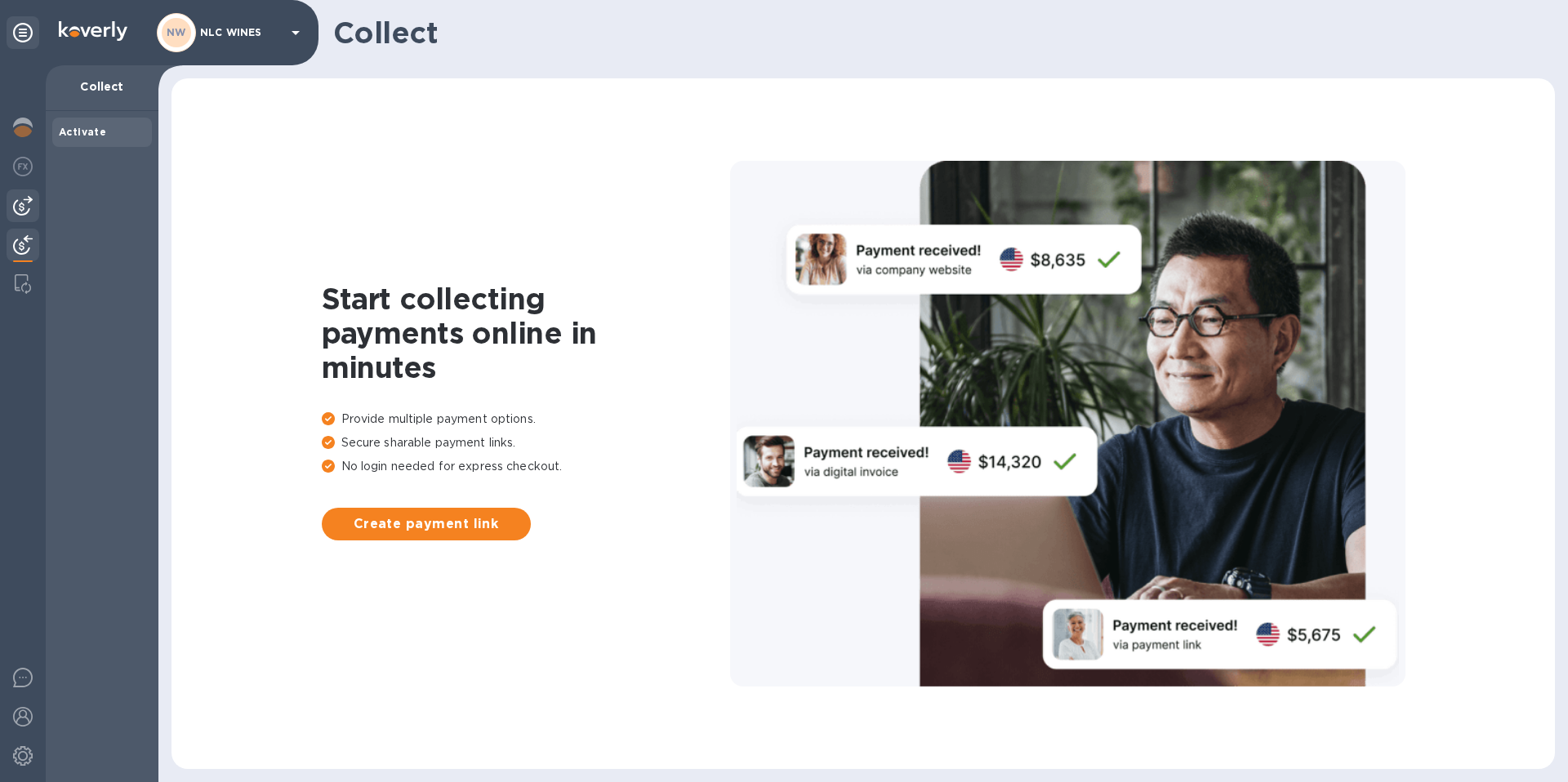
click at [24, 208] on img at bounding box center [23, 206] width 20 height 20
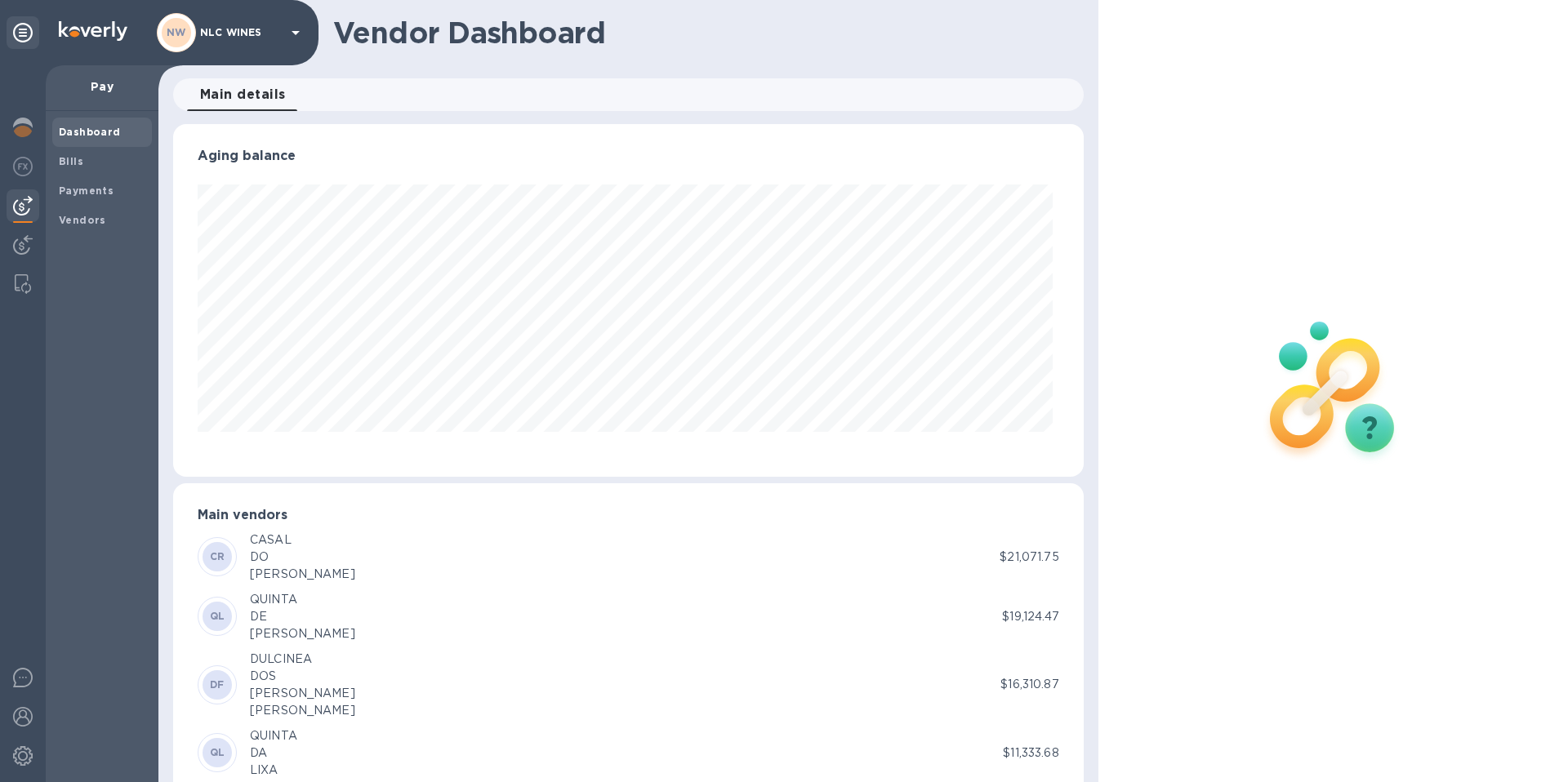
scroll to position [353, 903]
click at [77, 185] on b "Payments" at bounding box center [86, 190] width 55 height 12
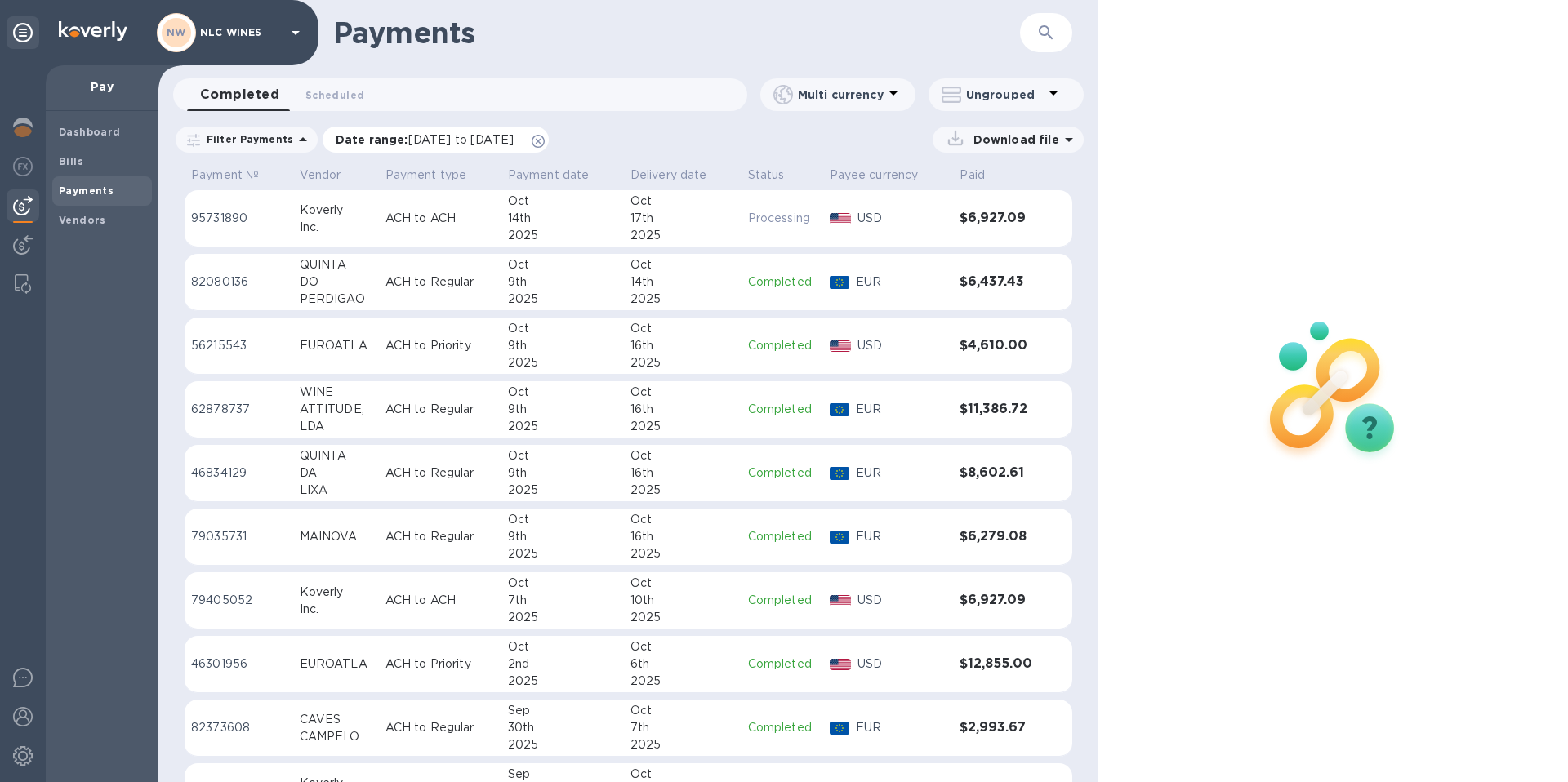
click at [544, 141] on icon at bounding box center [539, 141] width 13 height 13
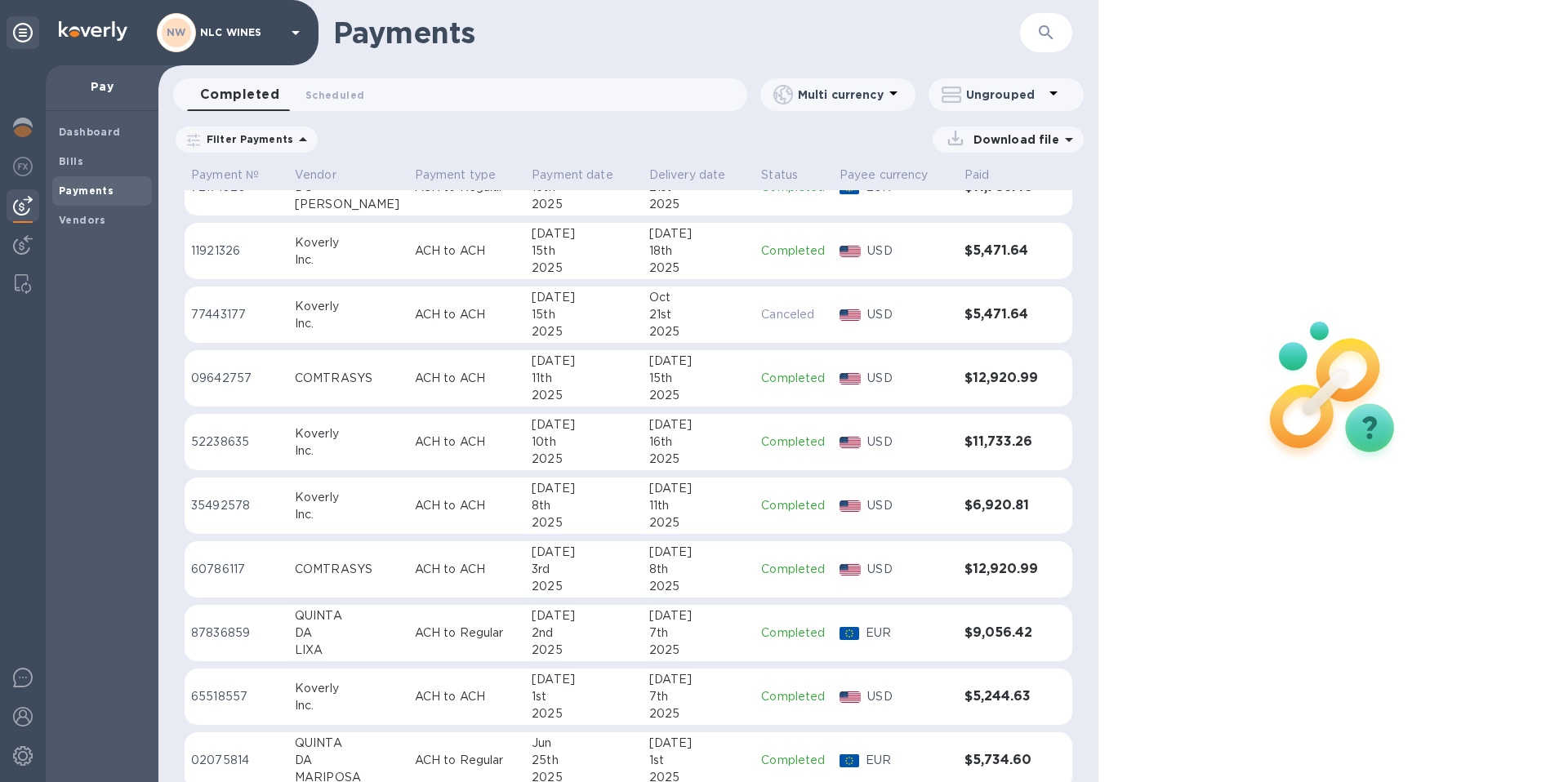
scroll to position [1768, 0]
